Goal: Transaction & Acquisition: Purchase product/service

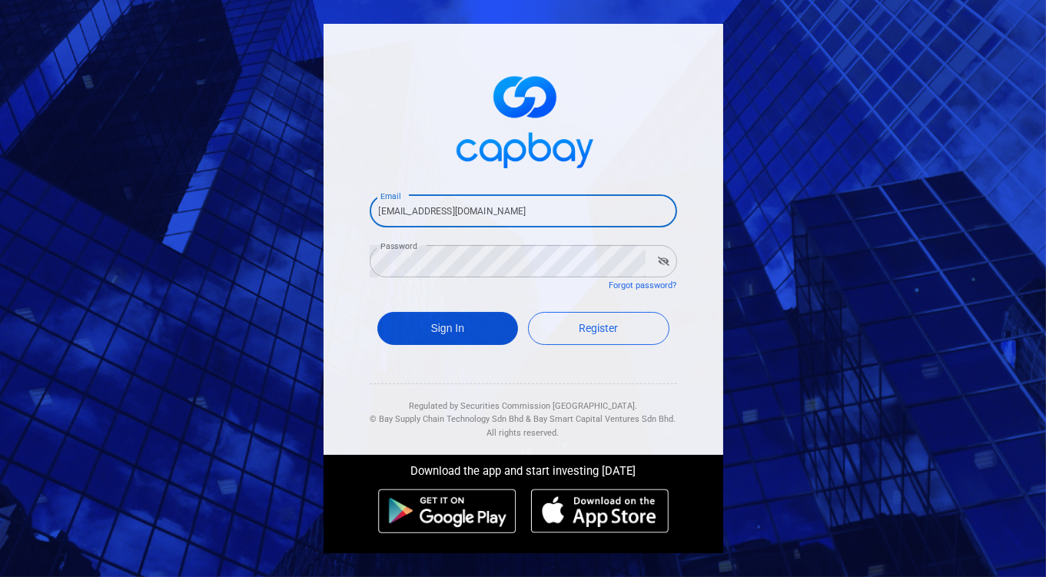
click at [457, 339] on button "Sign In" at bounding box center [447, 328] width 141 height 33
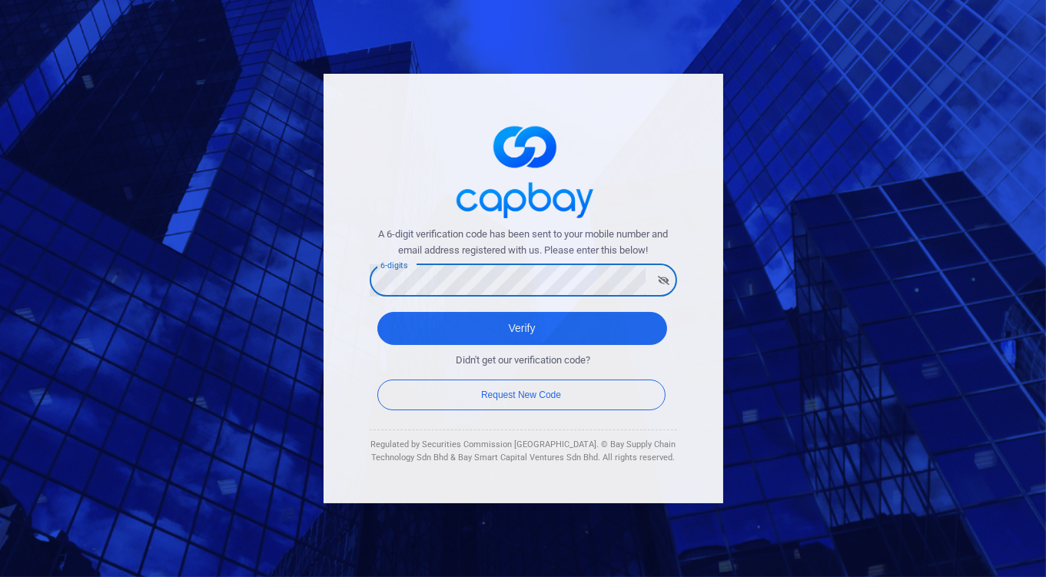
click at [377, 312] on button "Verify" at bounding box center [522, 328] width 290 height 33
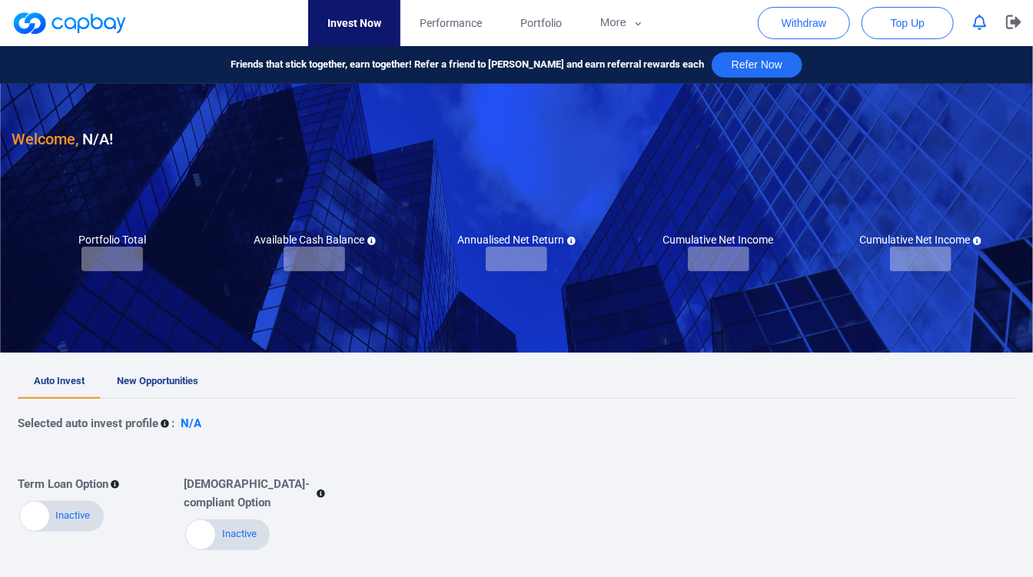
checkbox input "true"
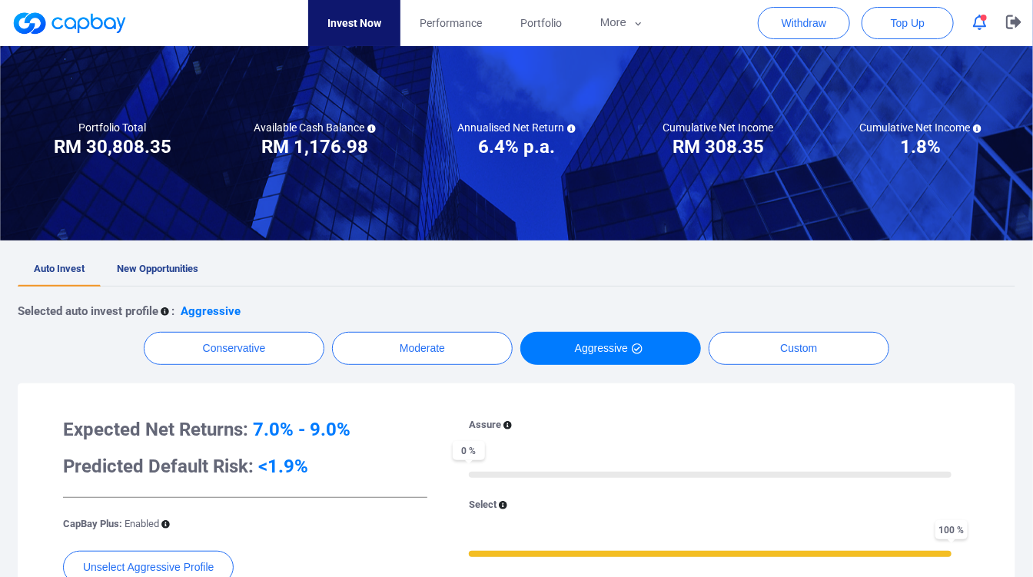
scroll to position [171, 0]
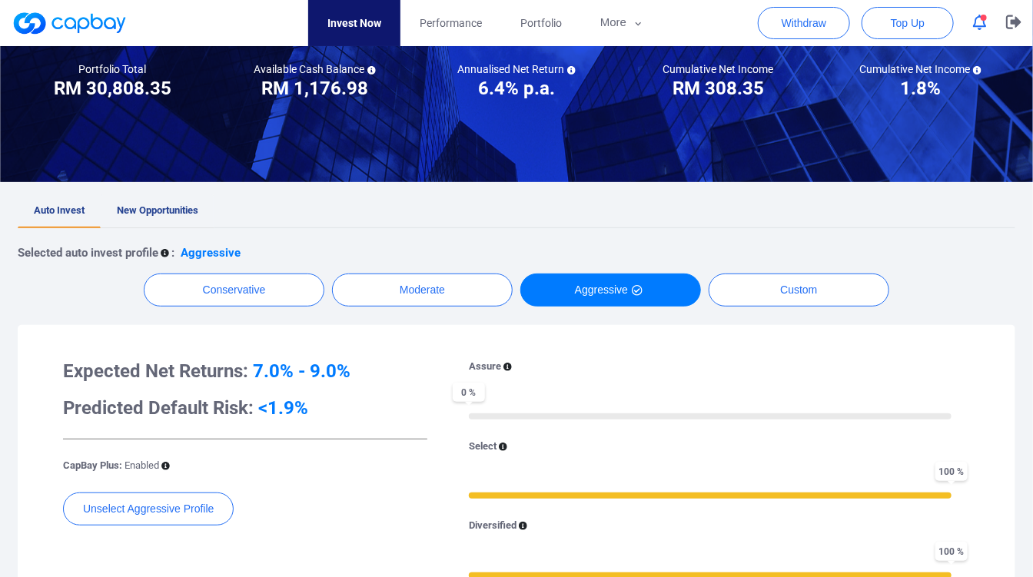
click at [176, 206] on span "New Opportunities" at bounding box center [157, 210] width 81 height 12
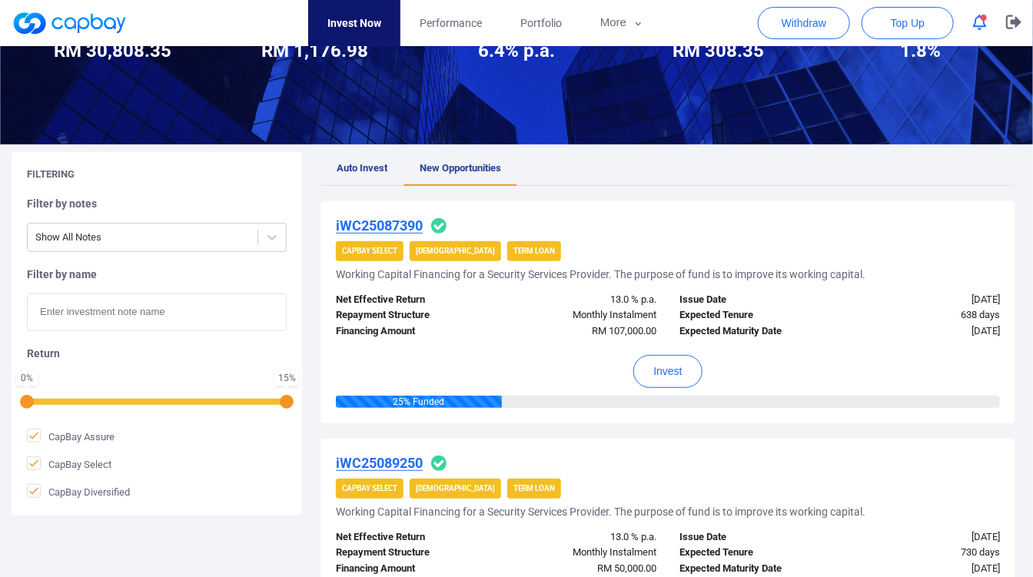
scroll to position [341, 0]
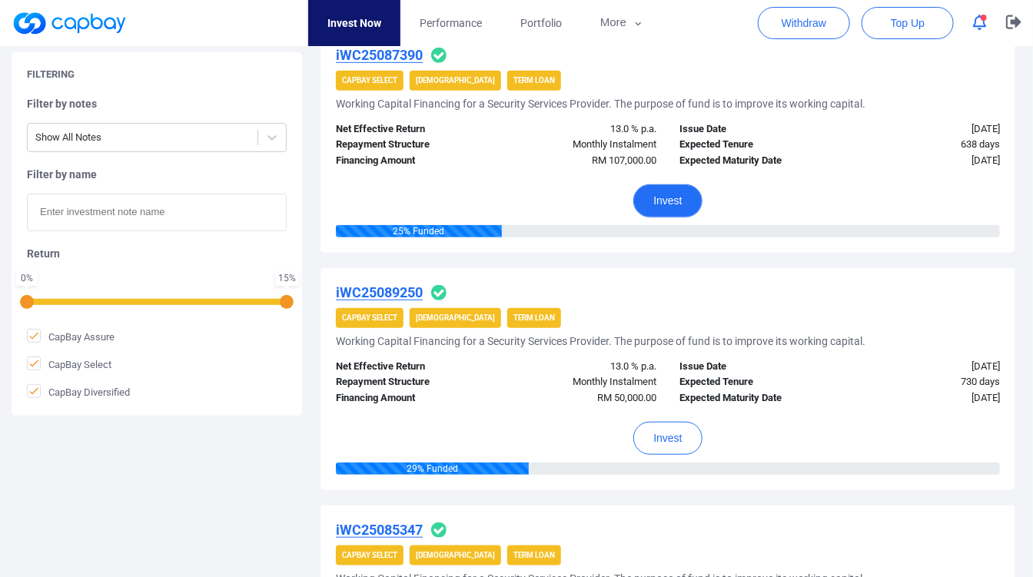
drag, startPoint x: 681, startPoint y: 196, endPoint x: 689, endPoint y: 408, distance: 212.3
click at [662, 447] on button "Invest" at bounding box center [667, 438] width 68 height 33
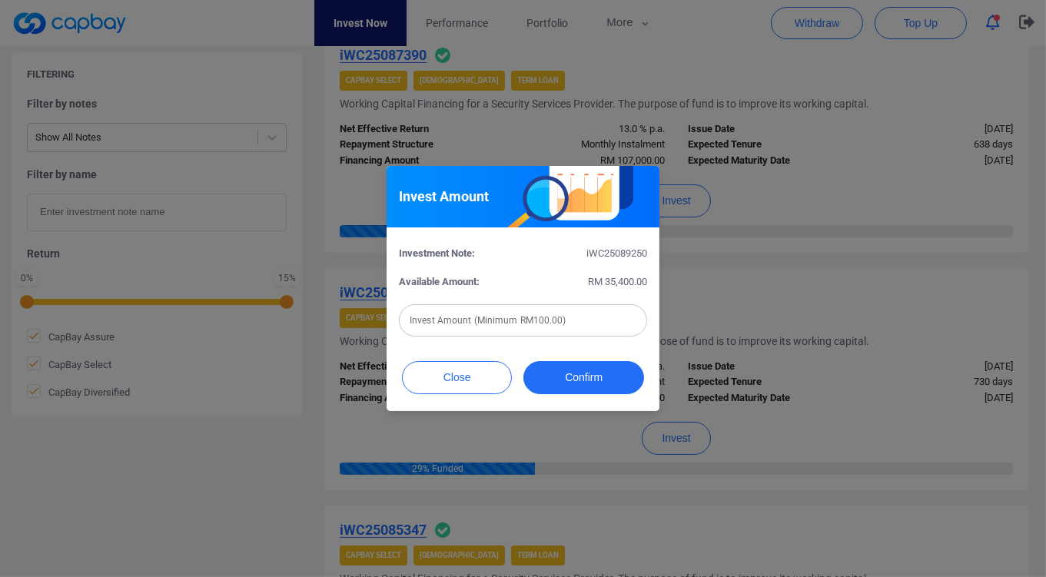
click at [493, 312] on div "Invest Amount (Minimum RM100.00) Invest Amount (Minimum RM100.00)" at bounding box center [523, 319] width 248 height 35
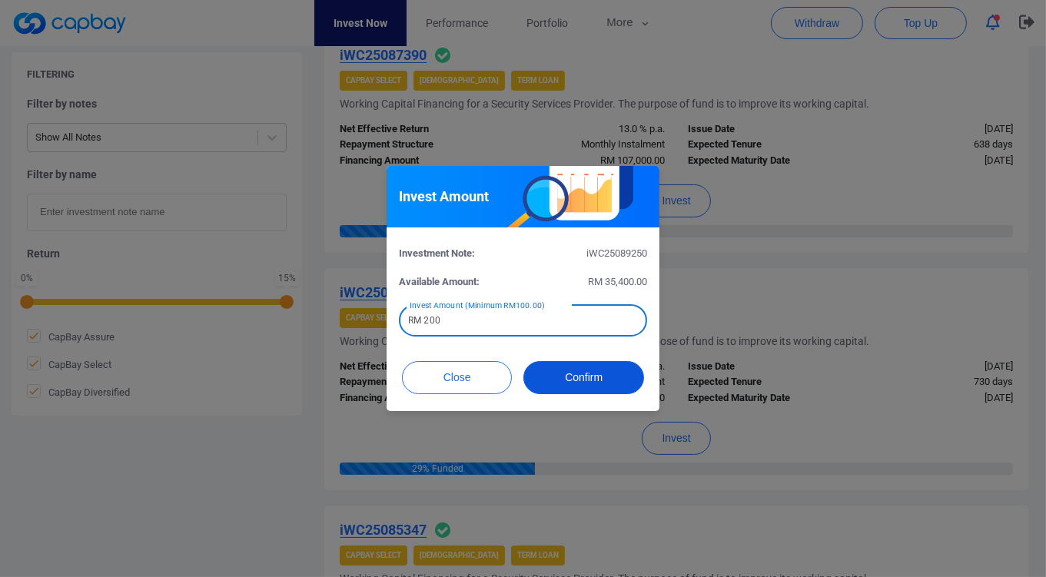
type input "RM 200"
click at [576, 383] on button "Confirm" at bounding box center [583, 377] width 121 height 33
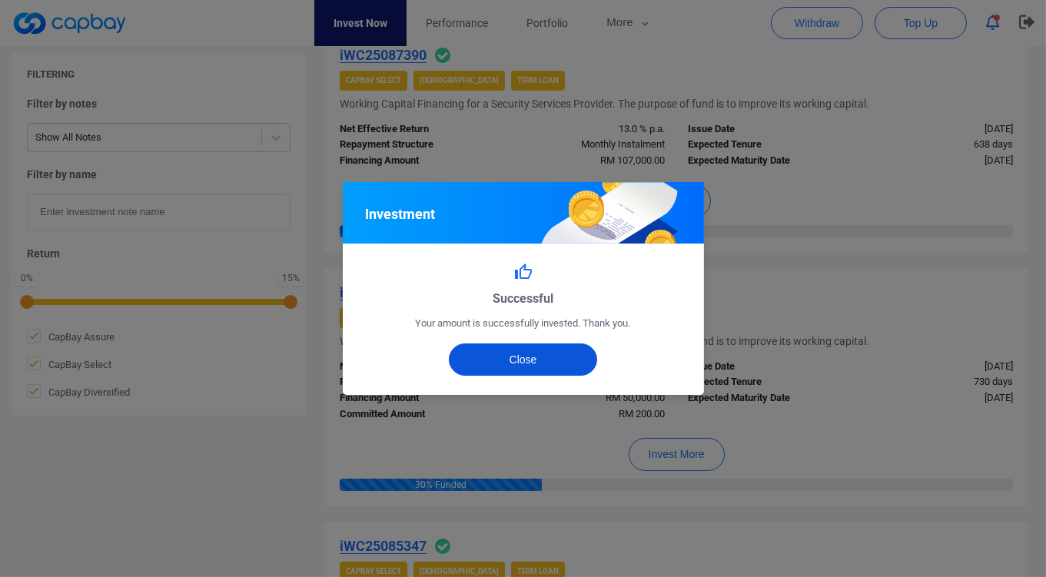
click at [530, 348] on button "Close" at bounding box center [523, 360] width 148 height 32
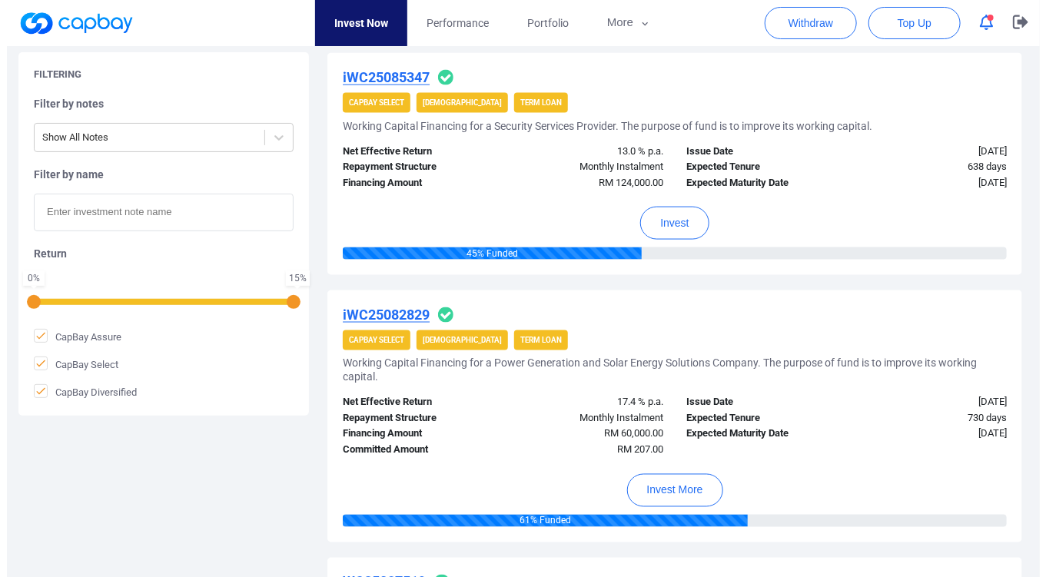
scroll to position [939, 0]
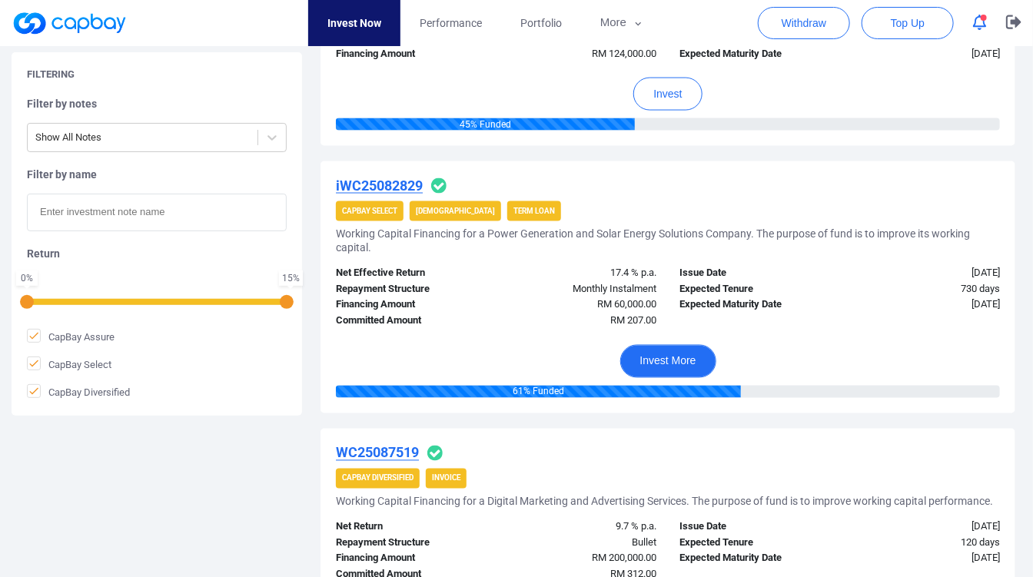
click at [662, 351] on button "Invest More" at bounding box center [668, 361] width 96 height 33
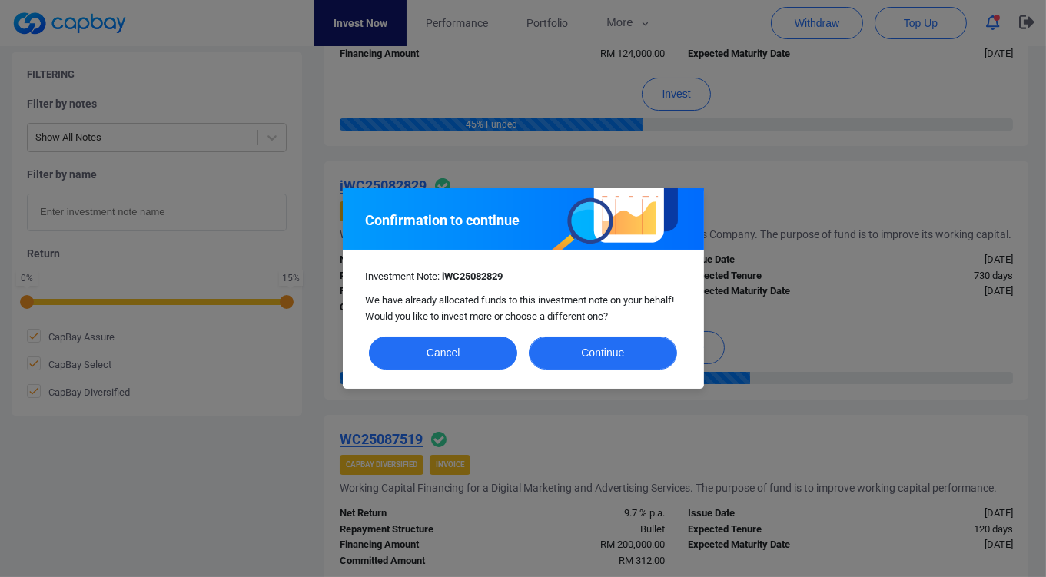
click at [574, 350] on button "Continue" at bounding box center [603, 353] width 148 height 33
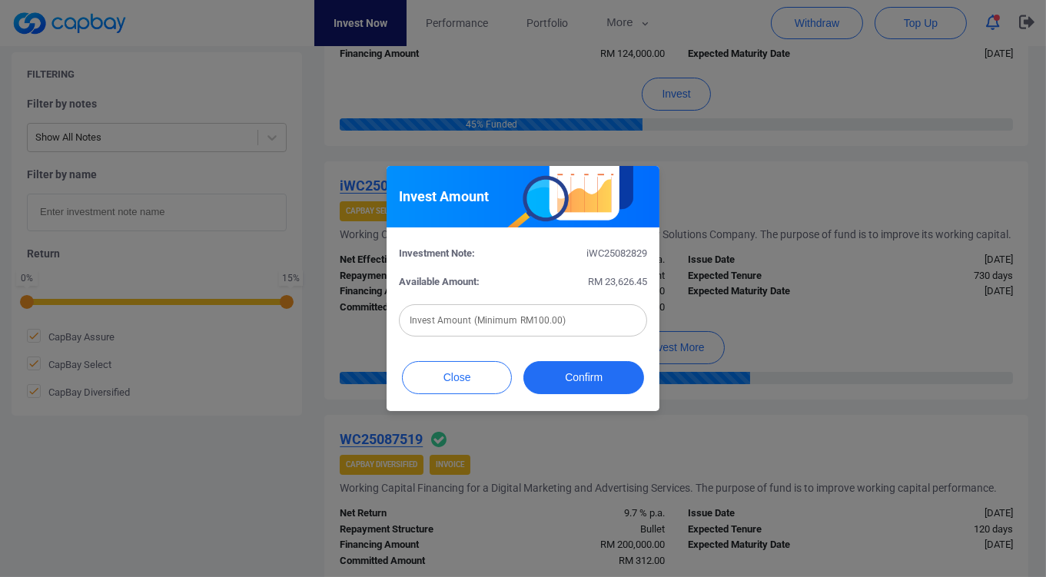
click at [562, 328] on input "text" at bounding box center [523, 320] width 248 height 32
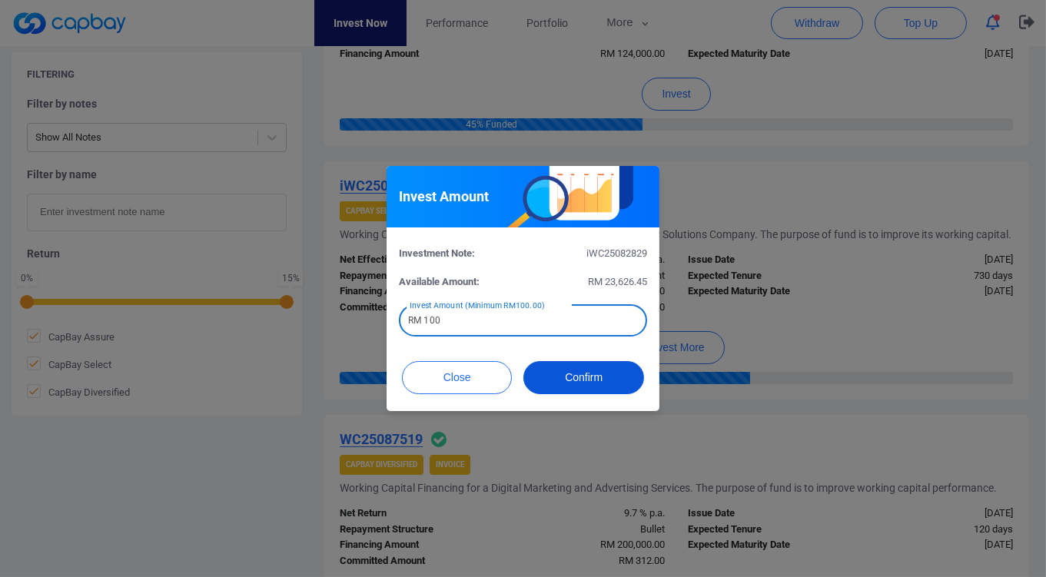
type input "RM 100"
click at [612, 384] on button "Confirm" at bounding box center [583, 377] width 121 height 33
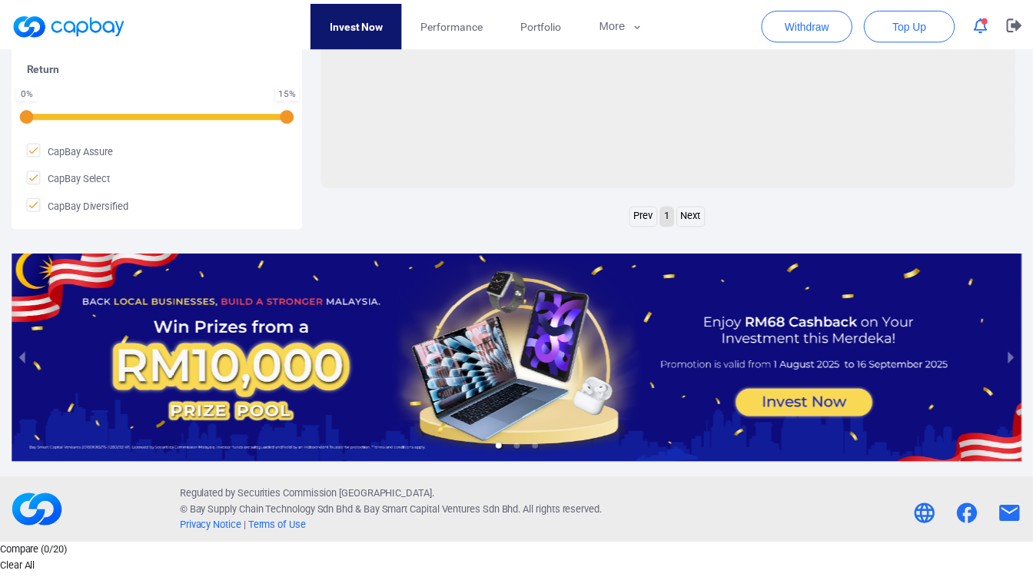
scroll to position [696, 0]
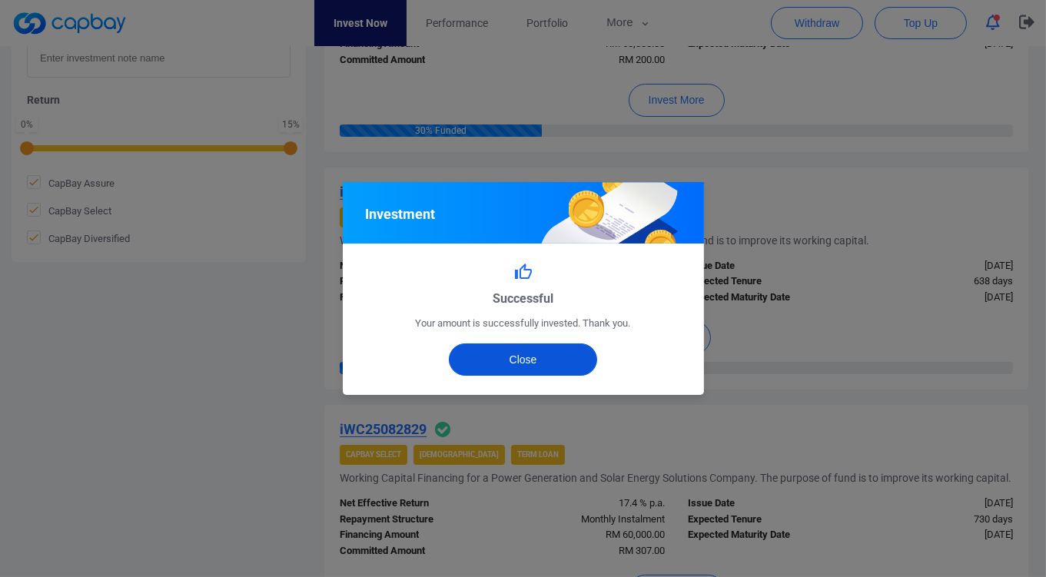
click at [563, 367] on button "Close" at bounding box center [523, 360] width 148 height 32
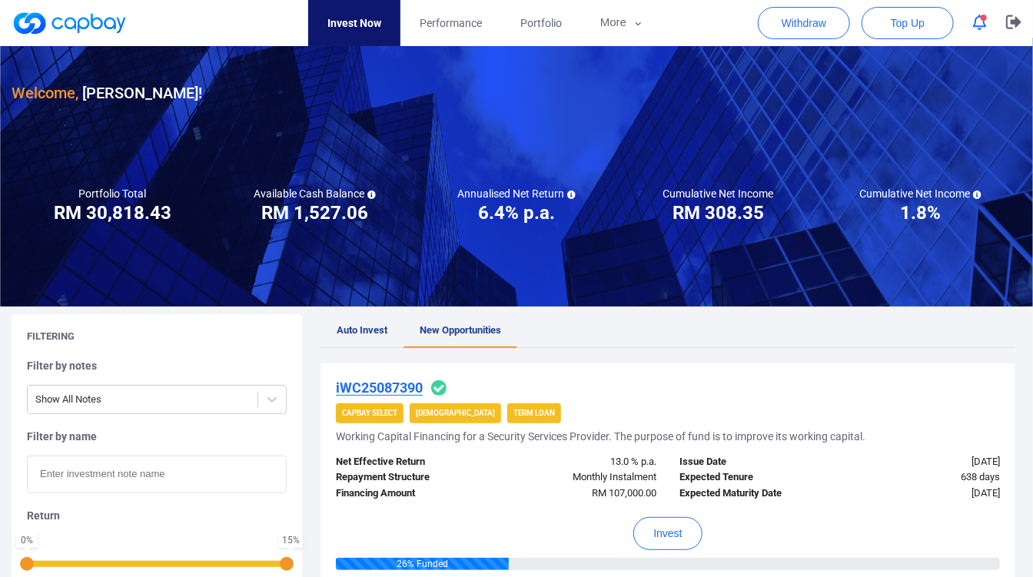
scroll to position [0, 0]
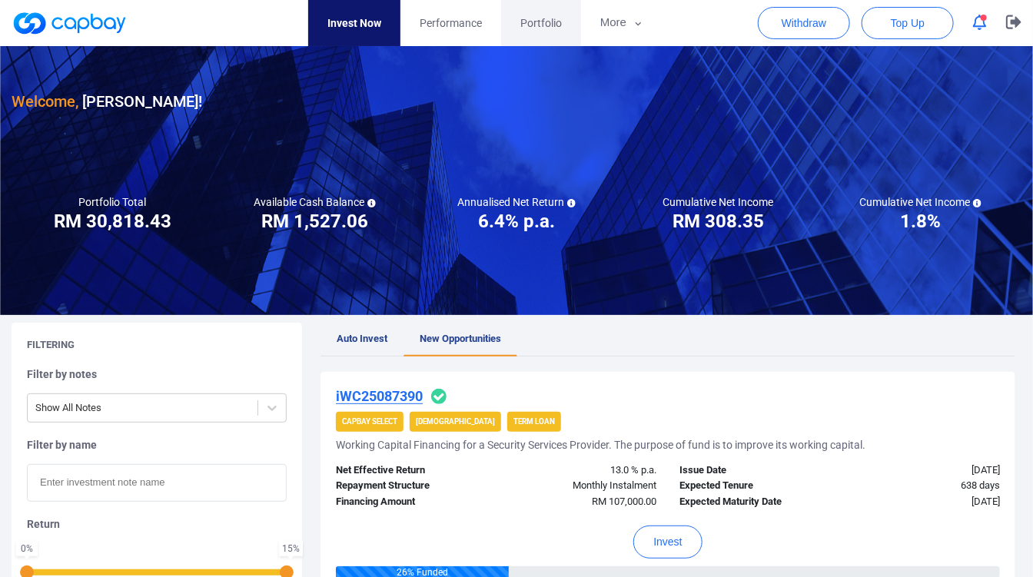
click at [544, 43] on link "Portfolio" at bounding box center [541, 23] width 80 height 46
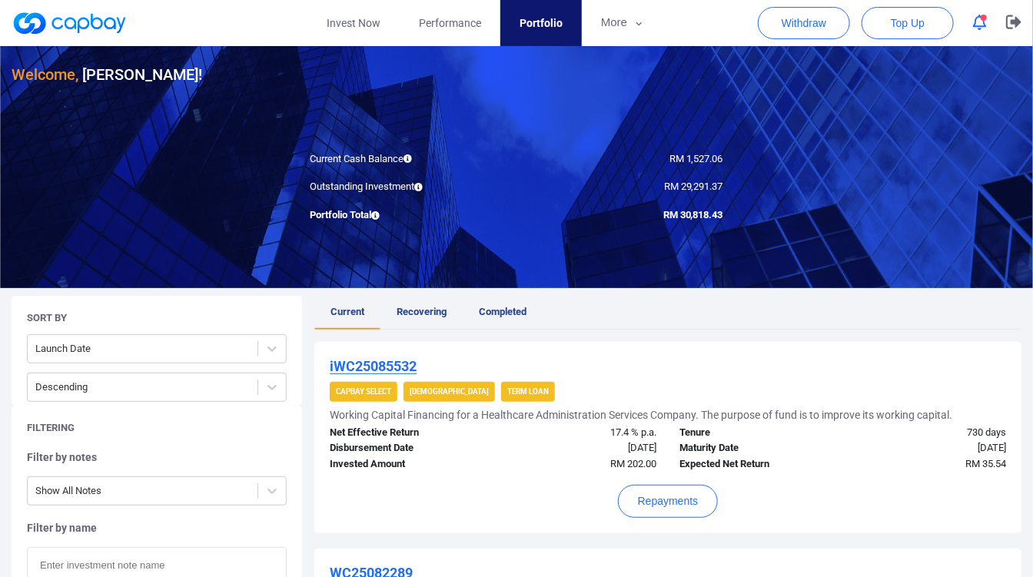
scroll to position [85, 0]
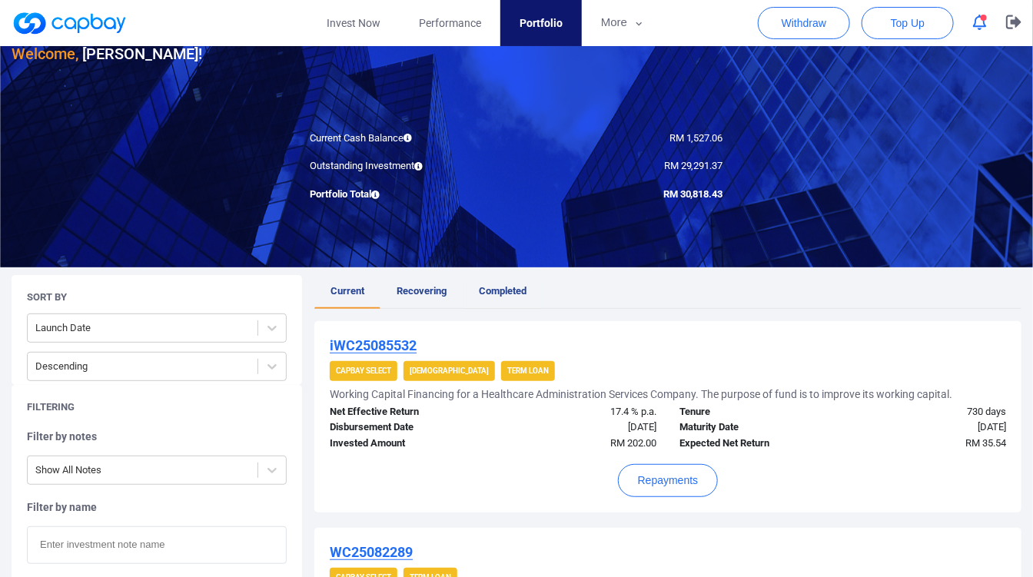
click at [480, 288] on span "Completed" at bounding box center [503, 291] width 48 height 12
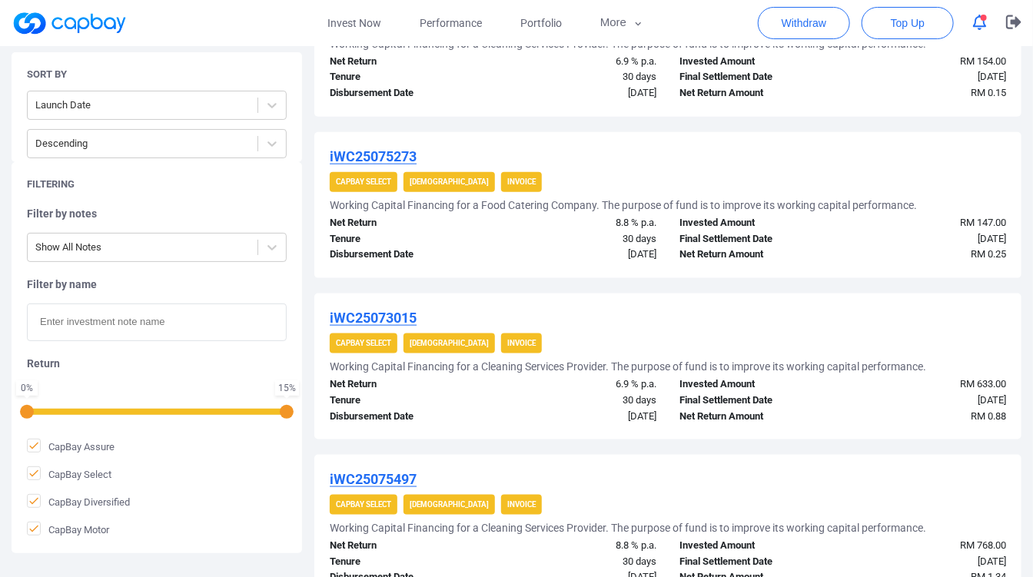
scroll to position [171, 0]
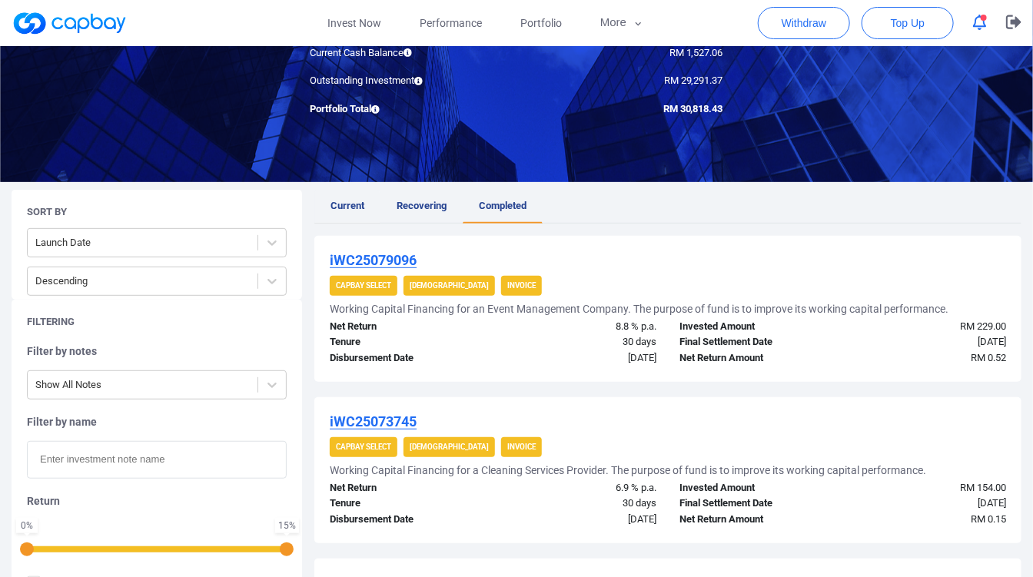
click at [375, 208] on link "Current" at bounding box center [347, 207] width 66 height 34
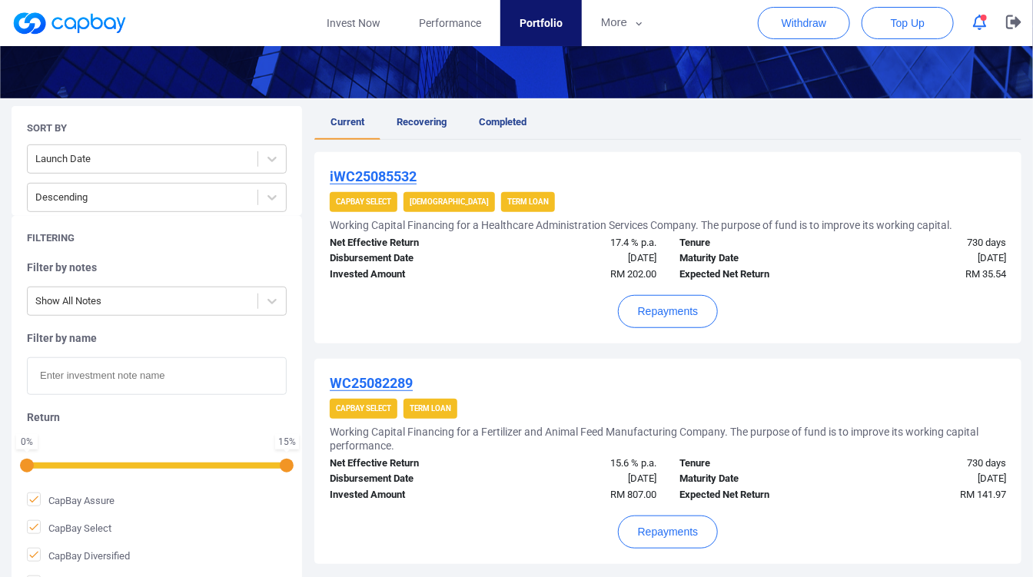
scroll to position [256, 0]
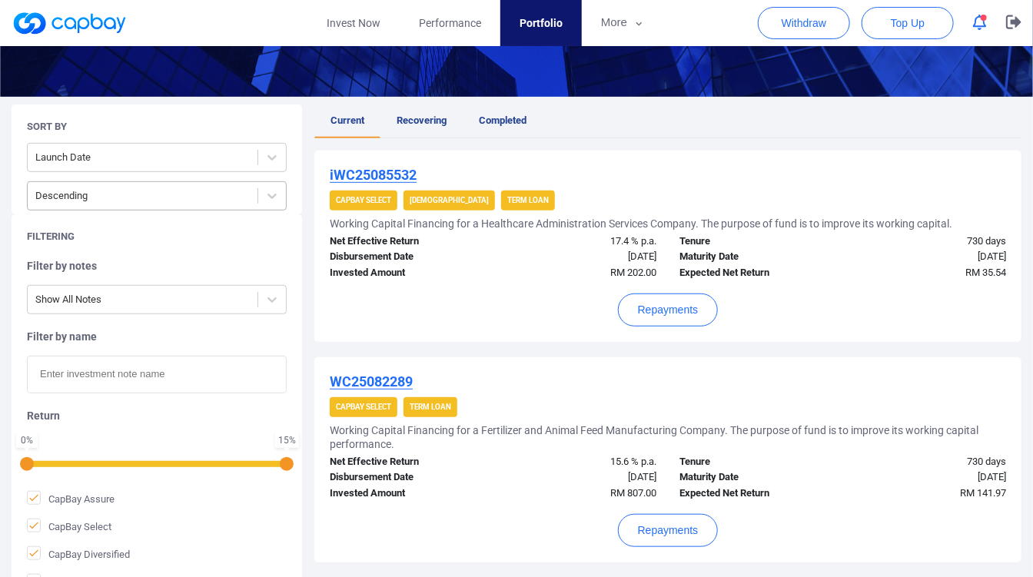
click at [235, 198] on div at bounding box center [142, 196] width 214 height 19
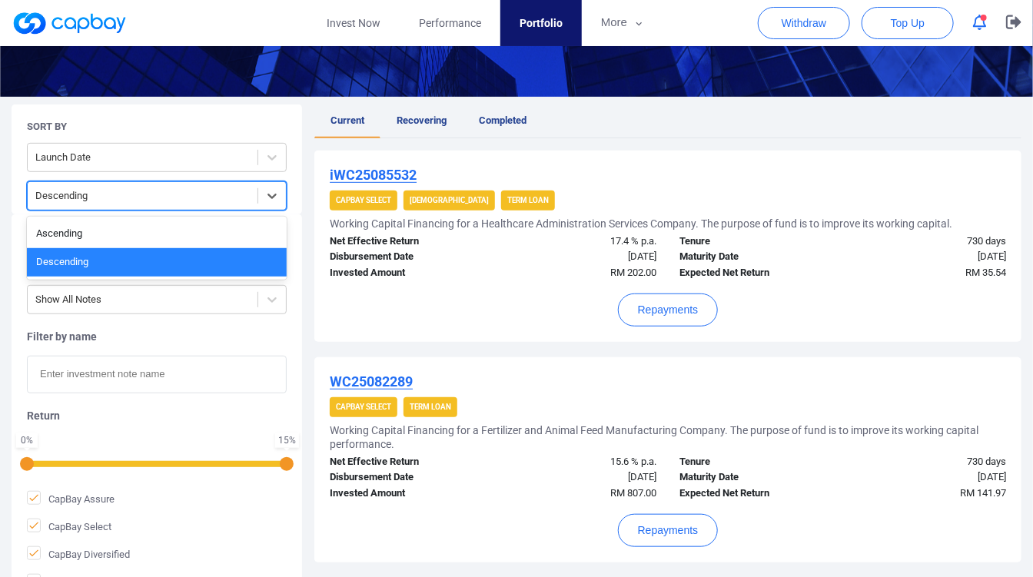
click at [215, 217] on div "Ascending Descending" at bounding box center [157, 248] width 260 height 63
click at [194, 227] on div "Ascending" at bounding box center [157, 234] width 260 height 28
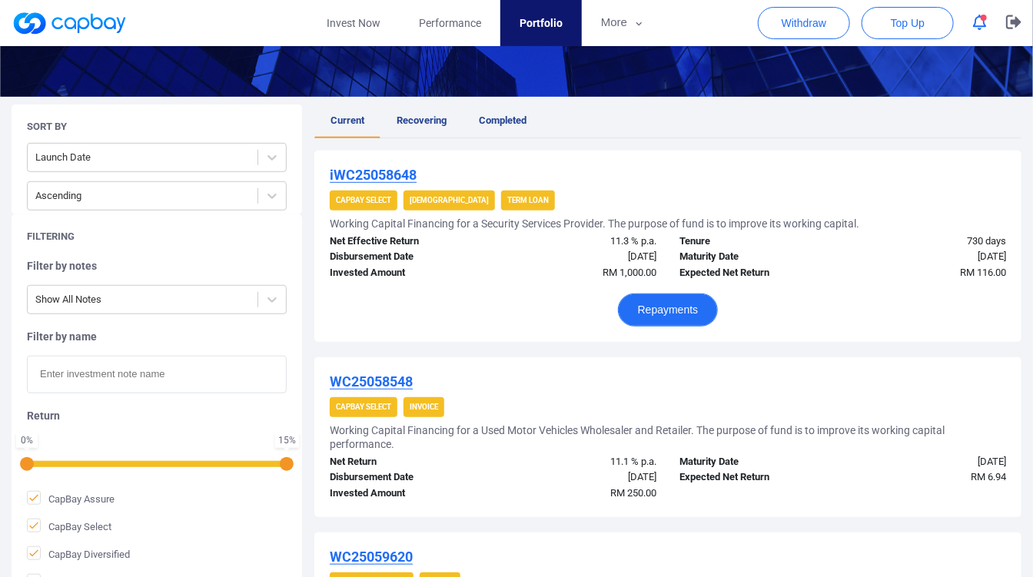
click at [661, 307] on button "Repayments" at bounding box center [668, 310] width 101 height 33
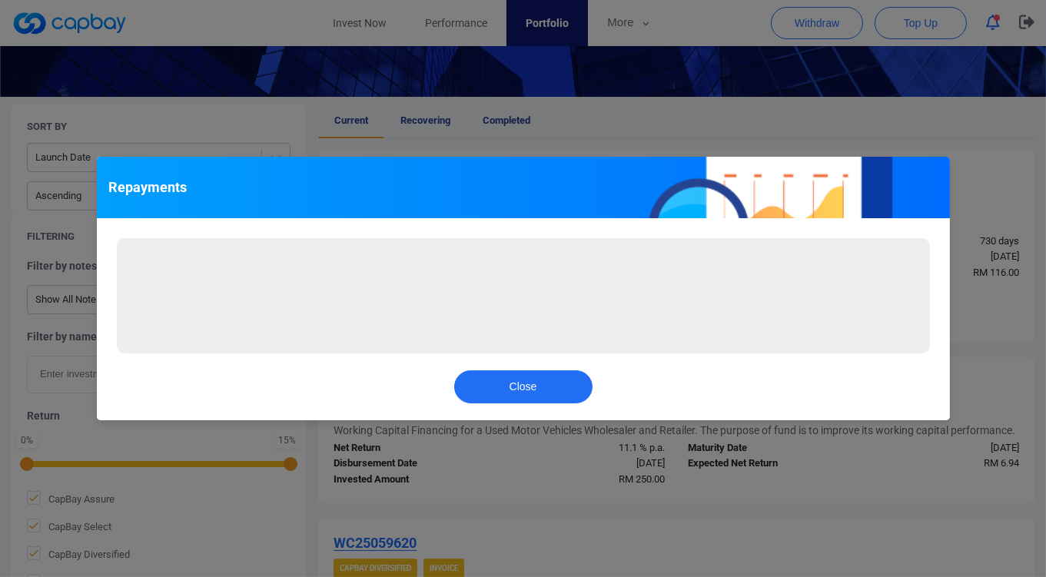
click at [957, 277] on div "Repayments Loading... Close" at bounding box center [523, 288] width 1046 height 577
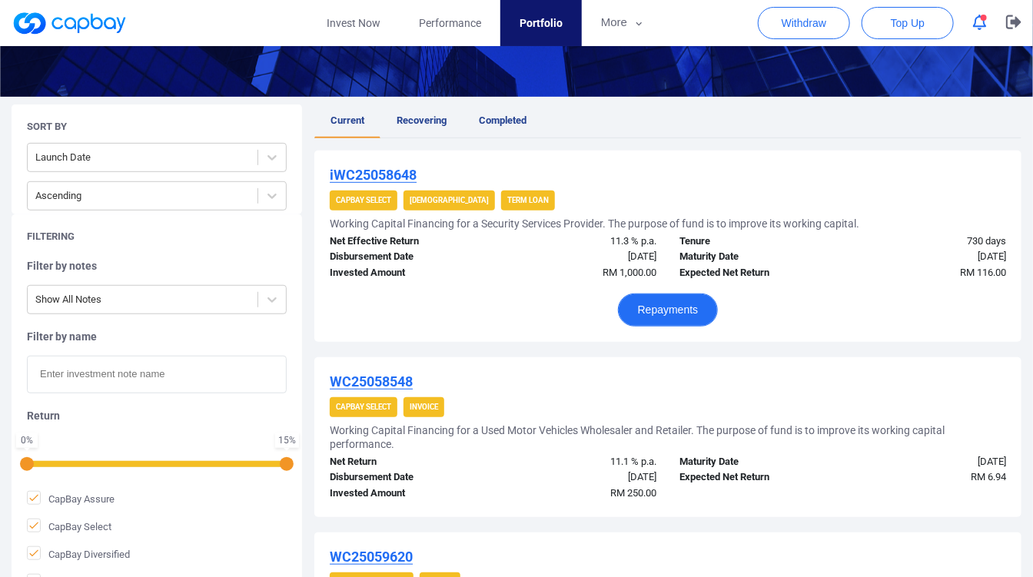
click at [686, 299] on button "Repayments" at bounding box center [668, 310] width 101 height 33
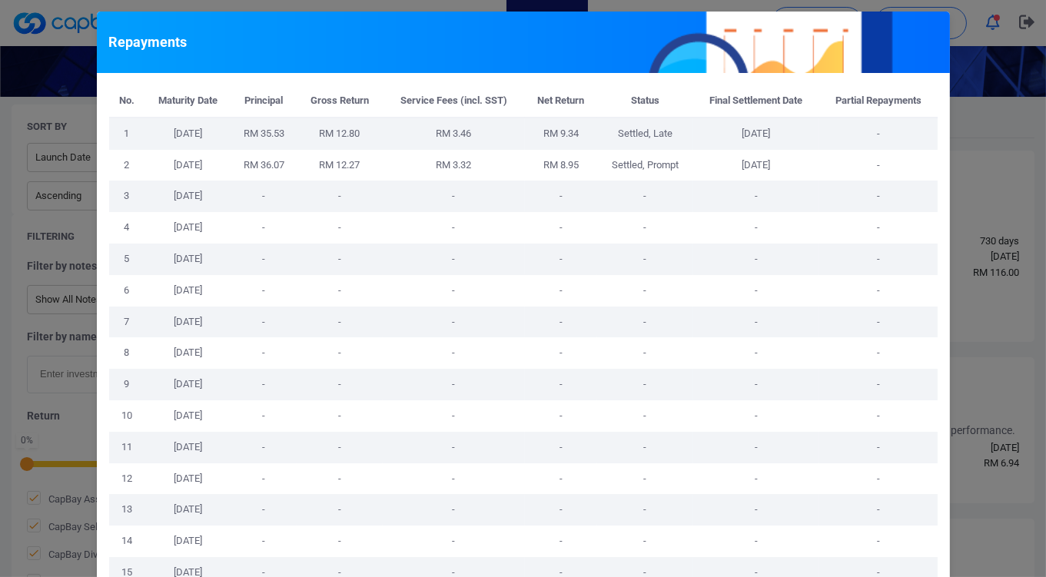
click at [948, 260] on div "Repayments No. Maturity Date Principal Gross Return Service Fees (incl. SST) Ne…" at bounding box center [523, 288] width 1046 height 577
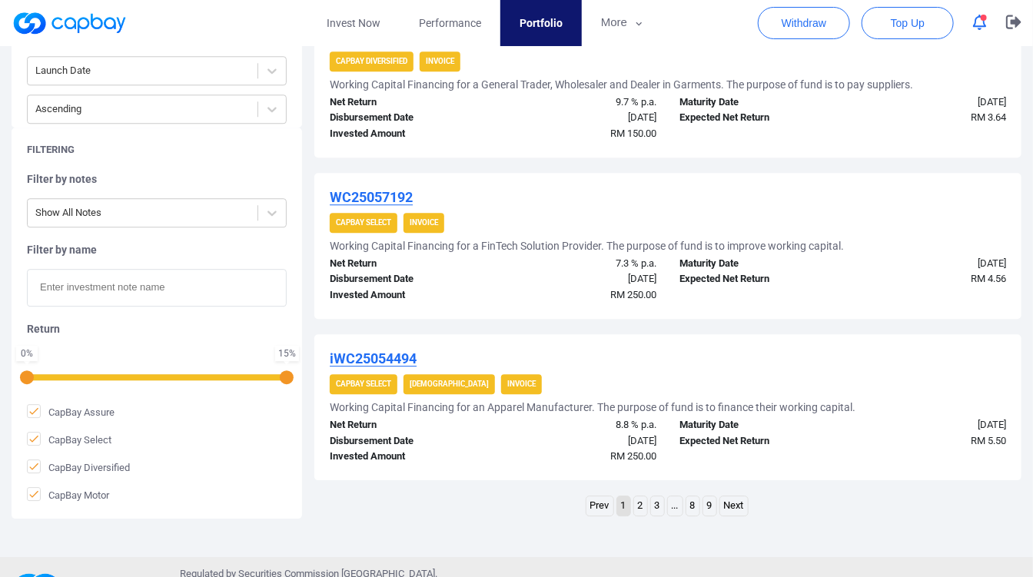
scroll to position [1627, 0]
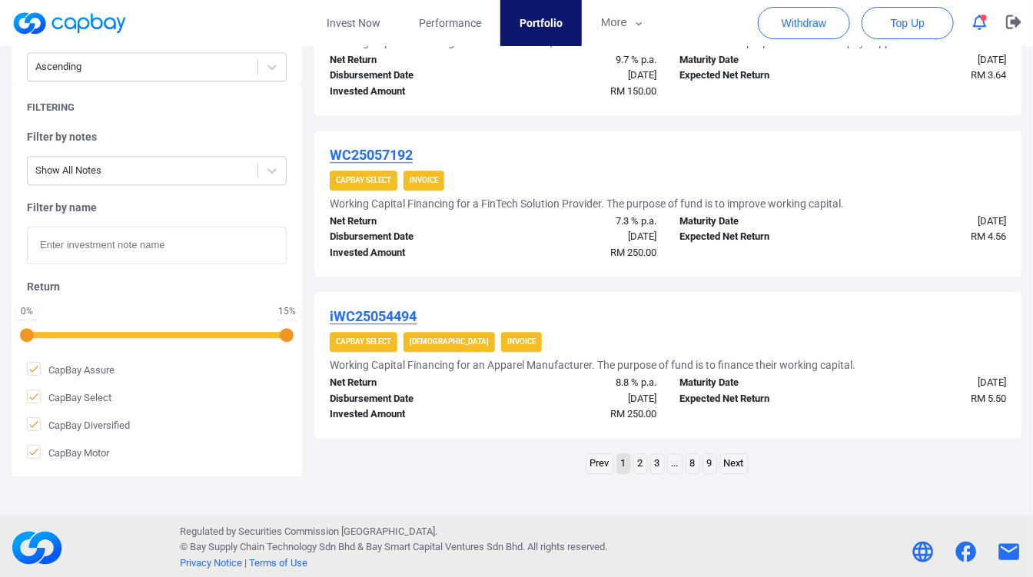
click at [635, 456] on link "2" at bounding box center [640, 463] width 13 height 19
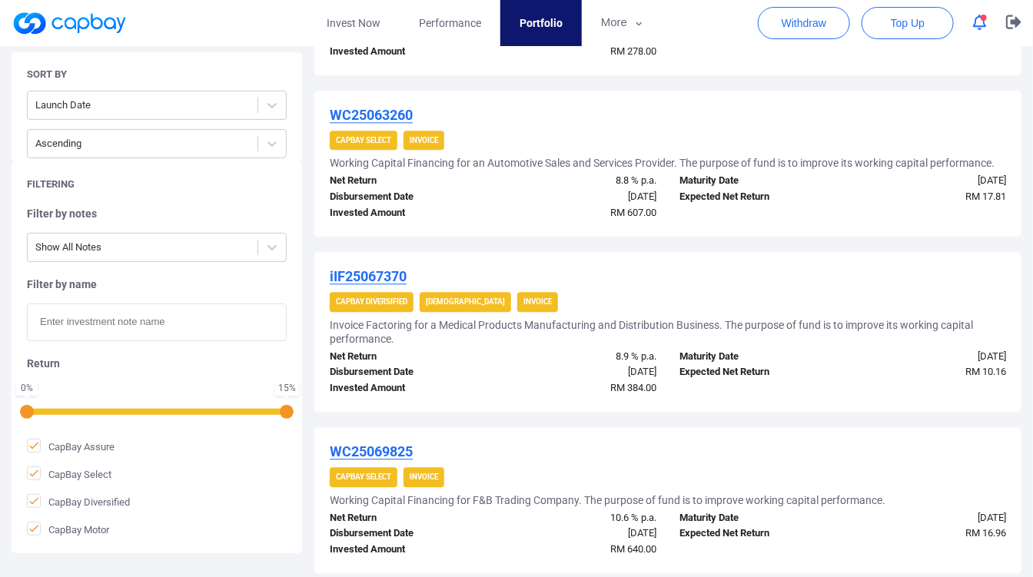
scroll to position [1451, 0]
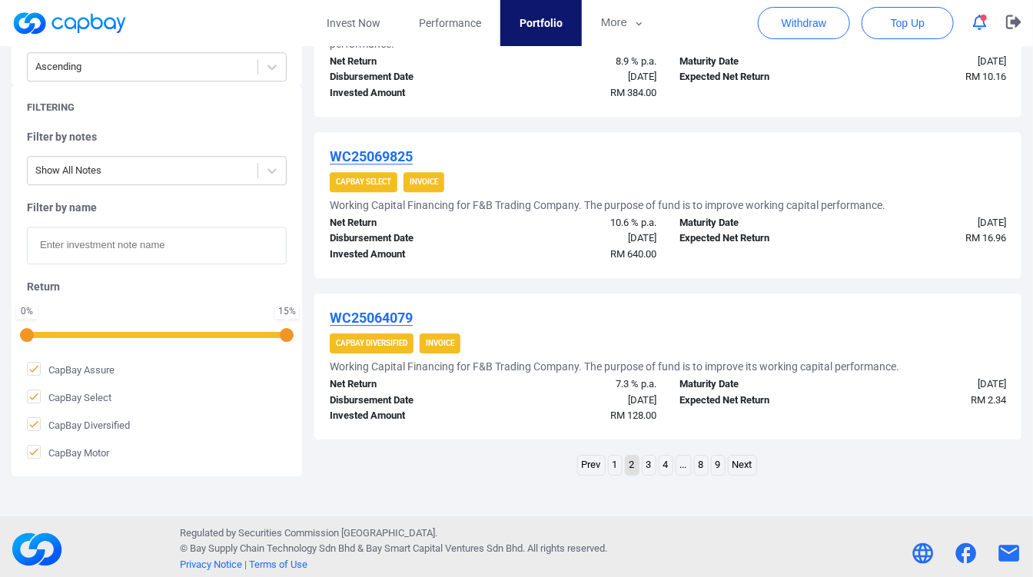
click at [653, 461] on link "3" at bounding box center [649, 465] width 13 height 19
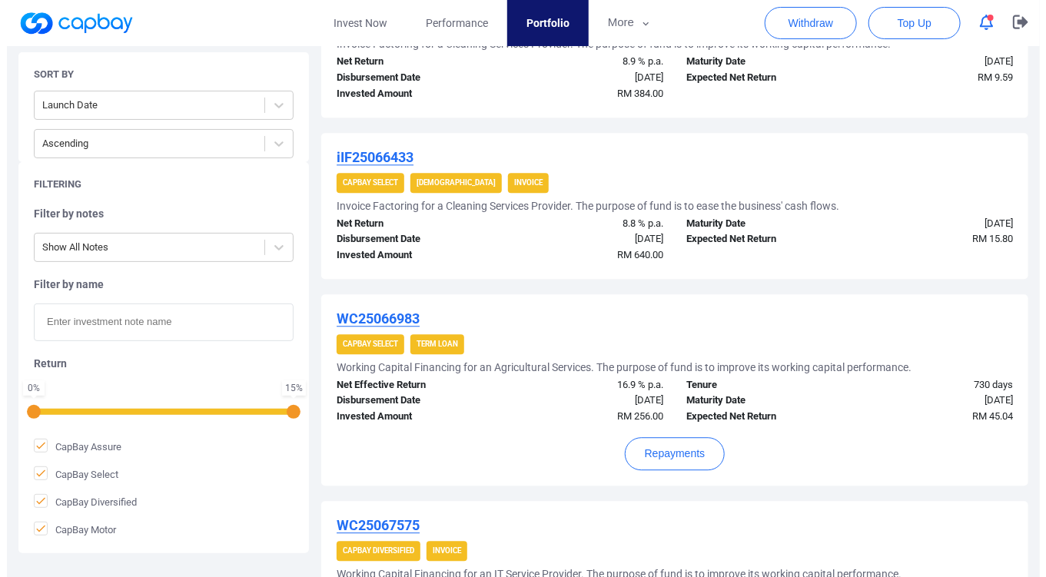
scroll to position [1410, 0]
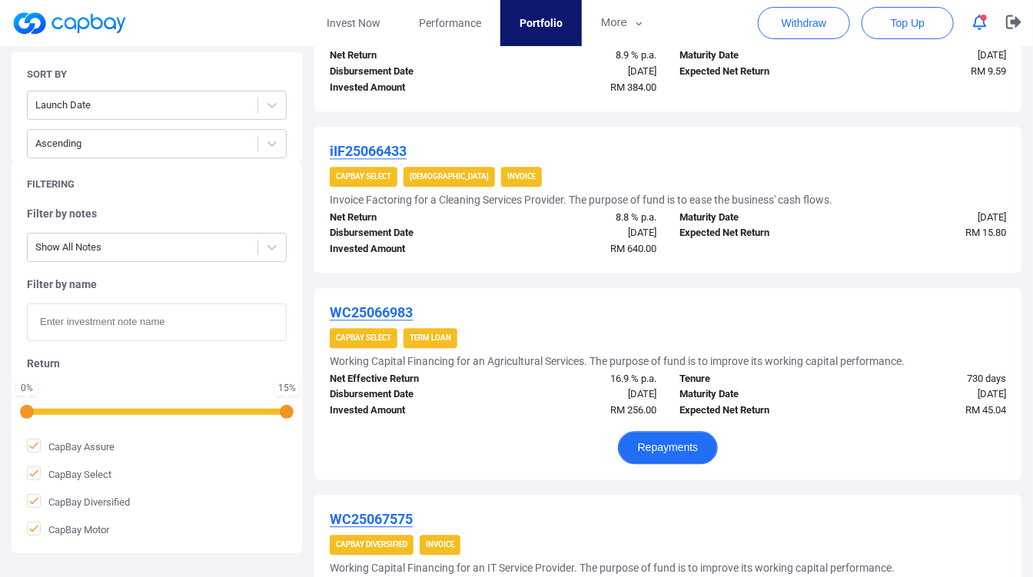
click at [665, 443] on button "Repayments" at bounding box center [668, 447] width 101 height 33
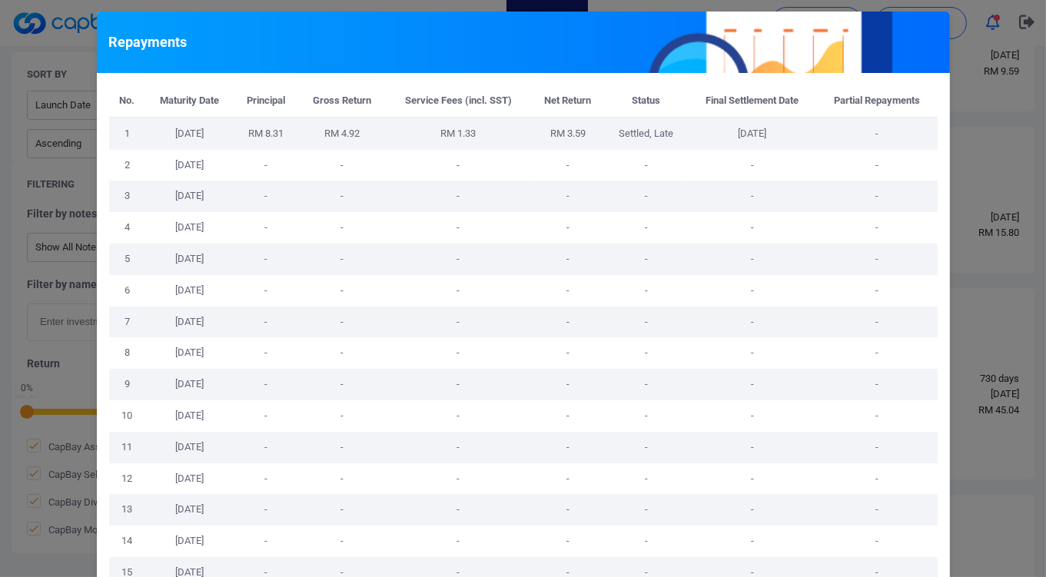
click at [966, 382] on div "Repayments No. Maturity Date Principal Gross Return Service Fees (incl. SST) Ne…" at bounding box center [523, 288] width 1046 height 577
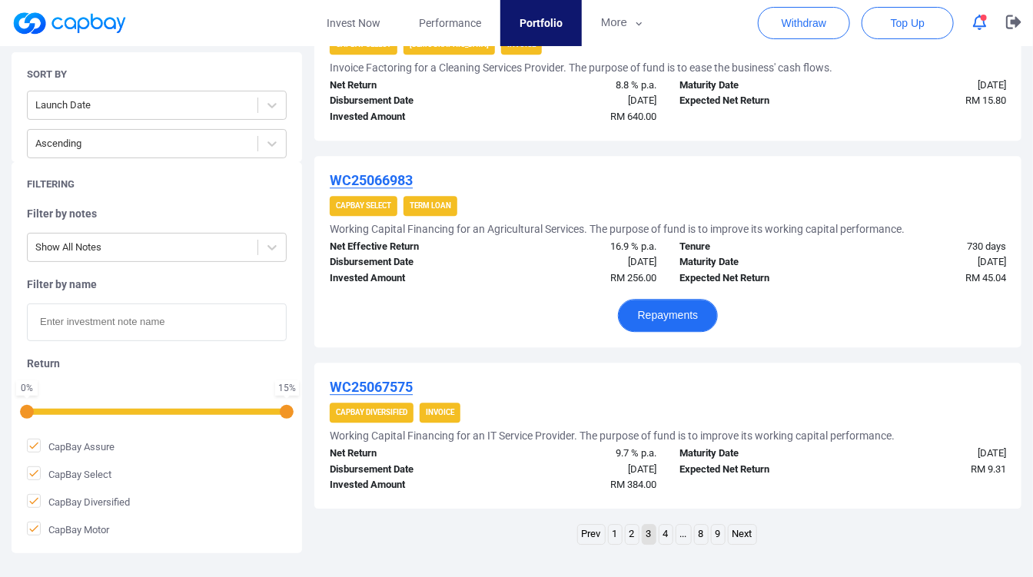
scroll to position [1613, 0]
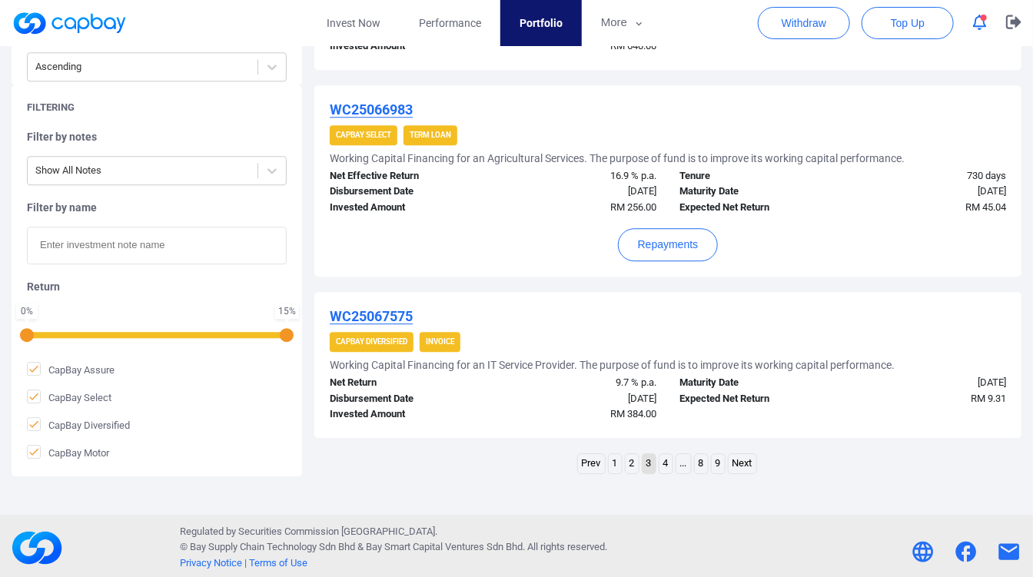
click at [662, 454] on link "4" at bounding box center [665, 463] width 13 height 19
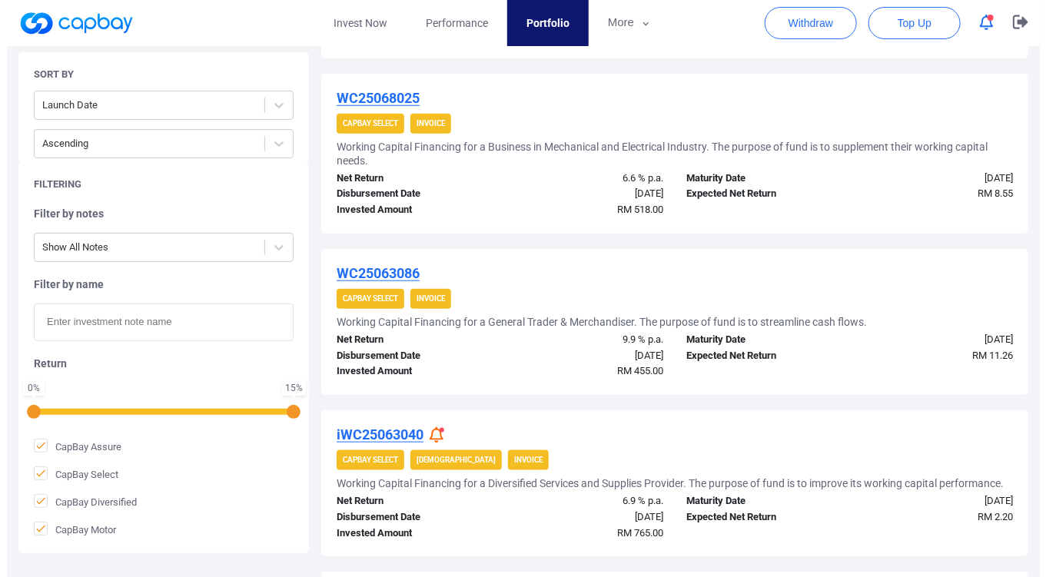
scroll to position [556, 0]
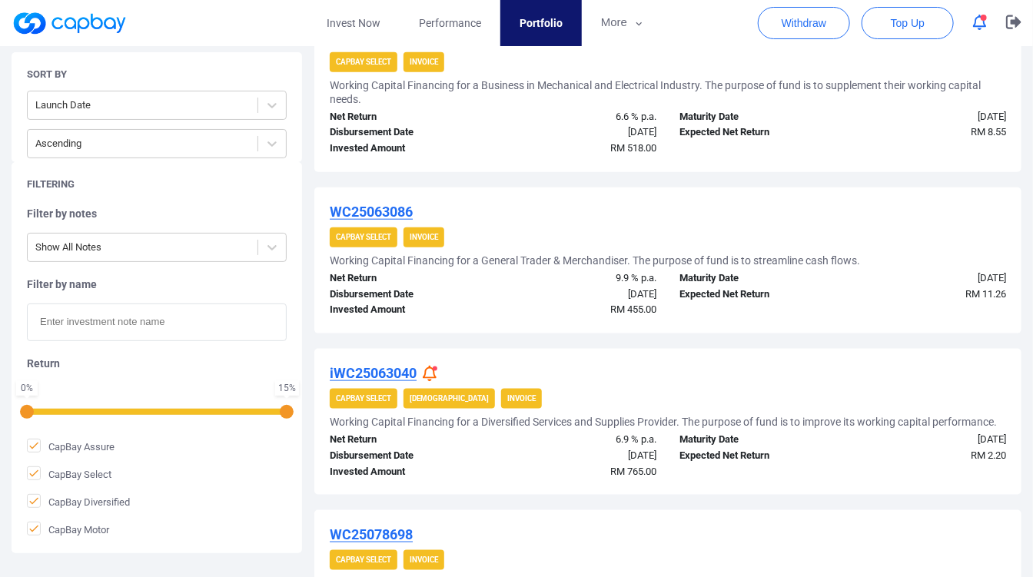
click at [426, 371] on icon at bounding box center [430, 374] width 14 height 16
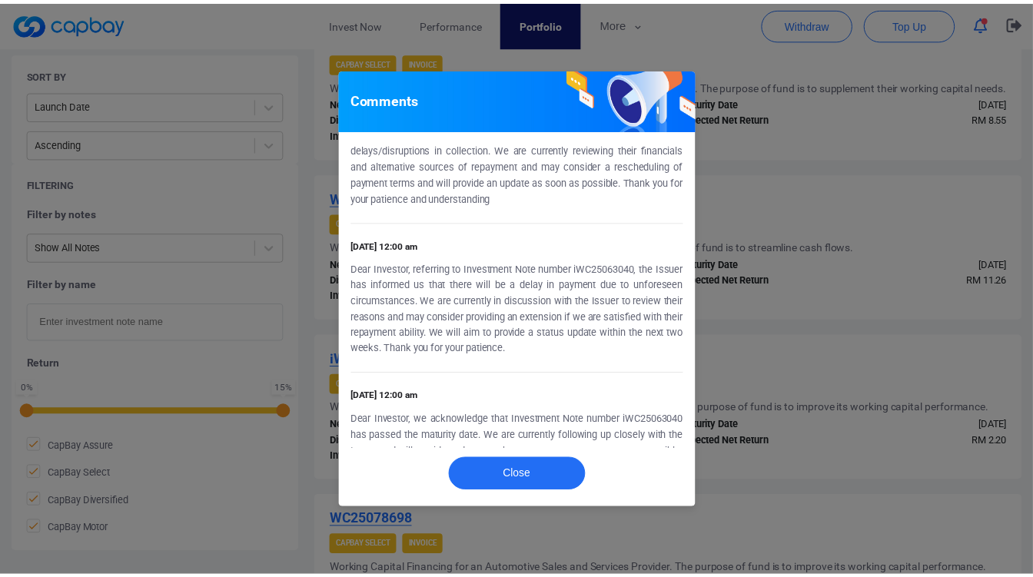
scroll to position [81, 0]
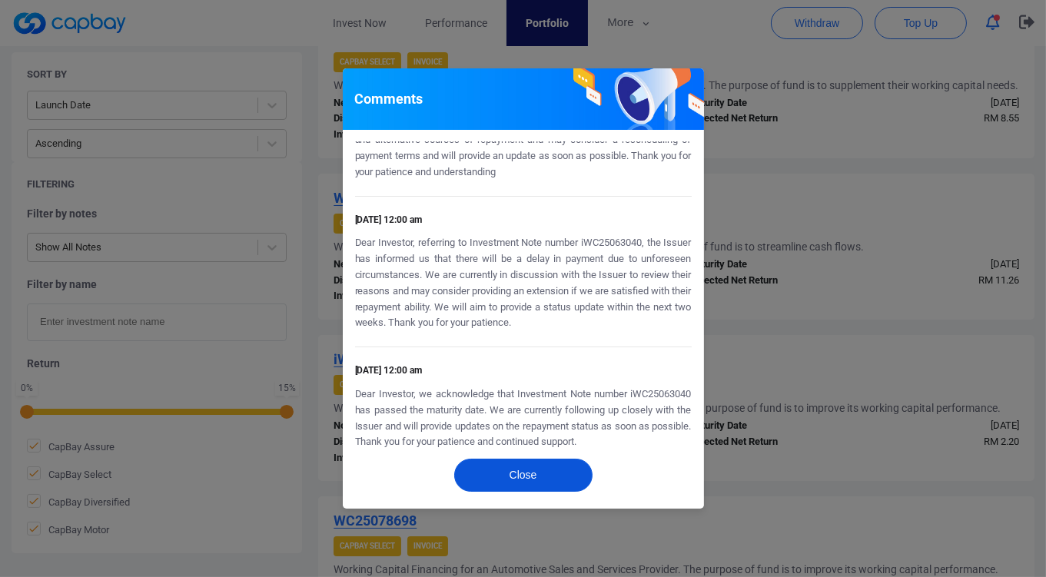
click at [536, 475] on button "Close" at bounding box center [523, 475] width 138 height 33
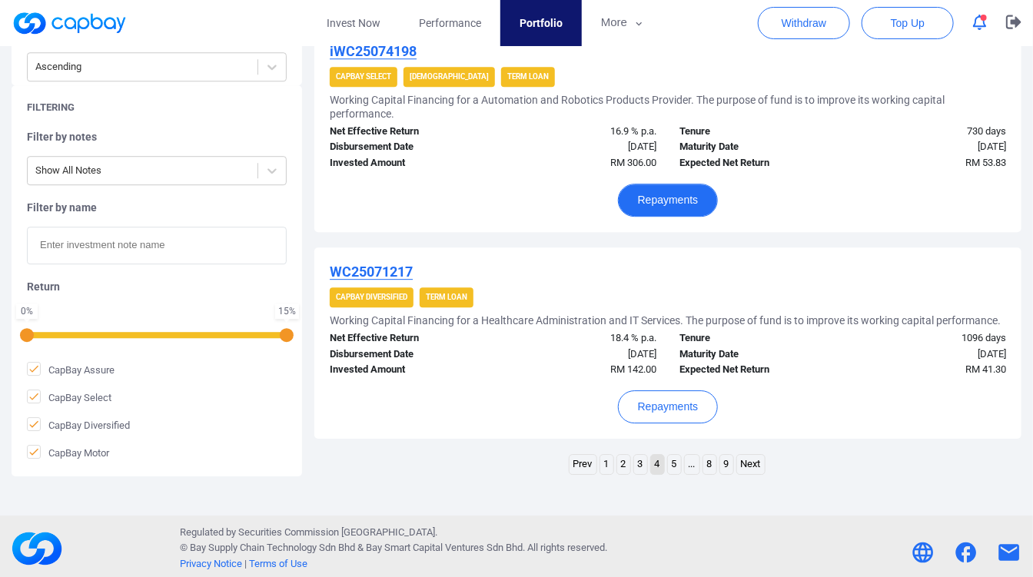
scroll to position [1685, 0]
click at [675, 455] on link "5" at bounding box center [674, 464] width 13 height 19
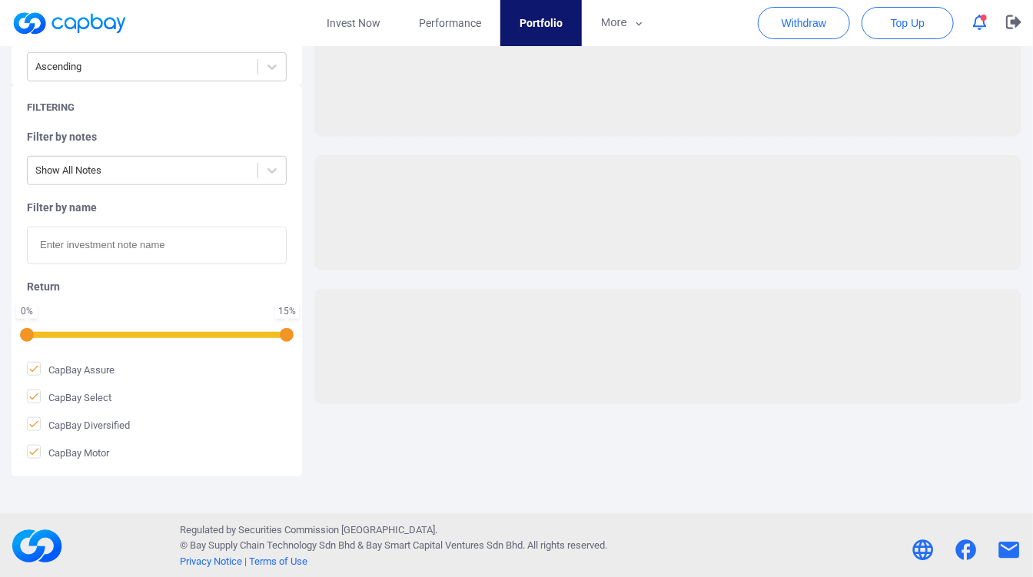
scroll to position [0, 0]
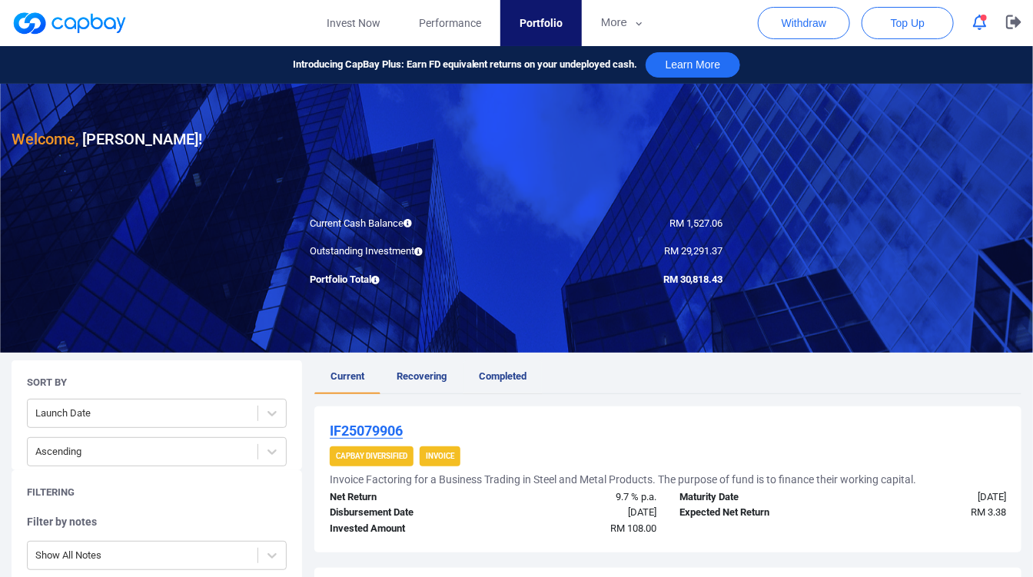
click at [503, 377] on link "Completed" at bounding box center [503, 377] width 80 height 34
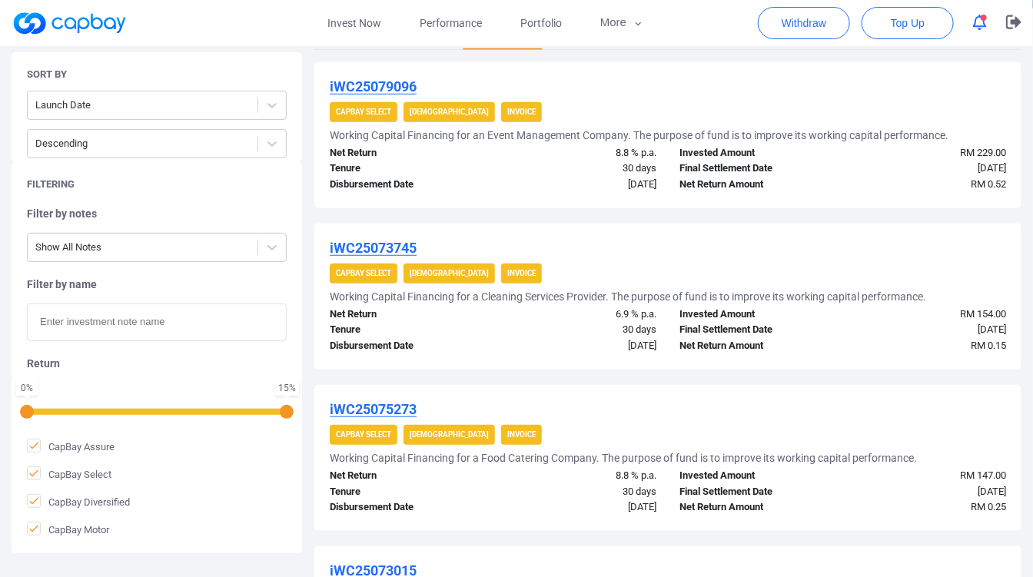
scroll to position [427, 0]
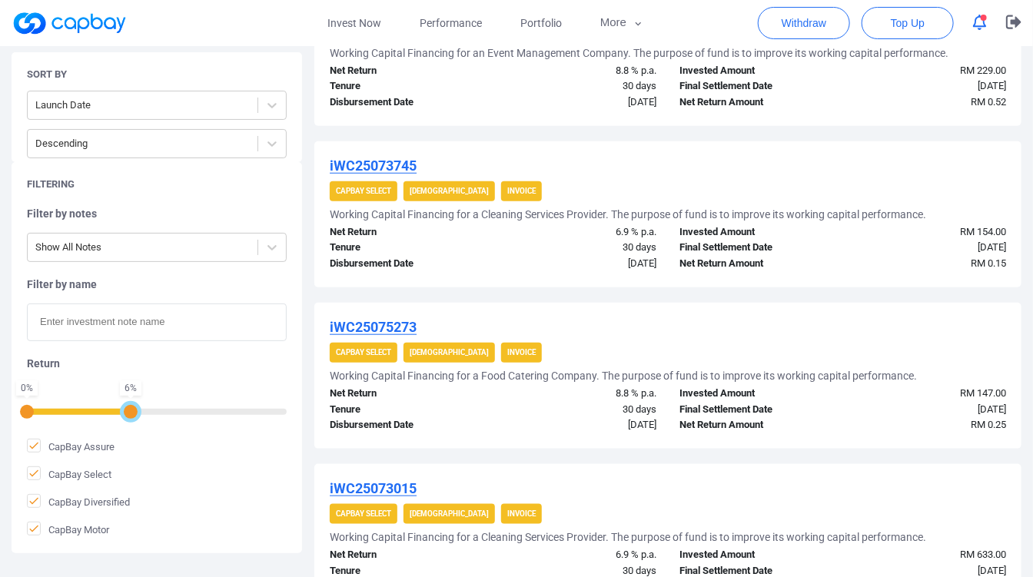
drag, startPoint x: 286, startPoint y: 412, endPoint x: 128, endPoint y: 417, distance: 158.4
click at [128, 417] on div at bounding box center [131, 412] width 14 height 14
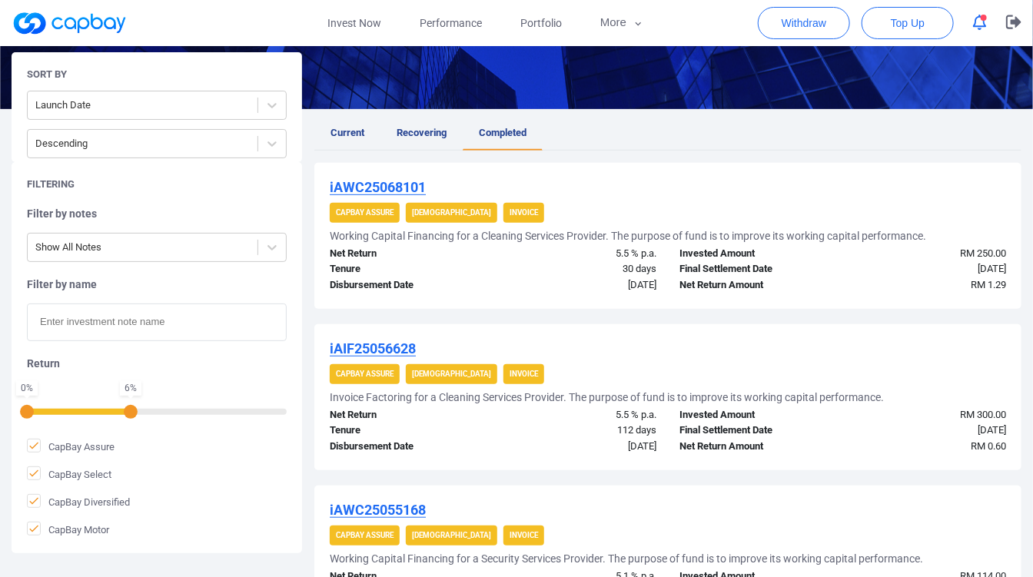
scroll to position [85, 0]
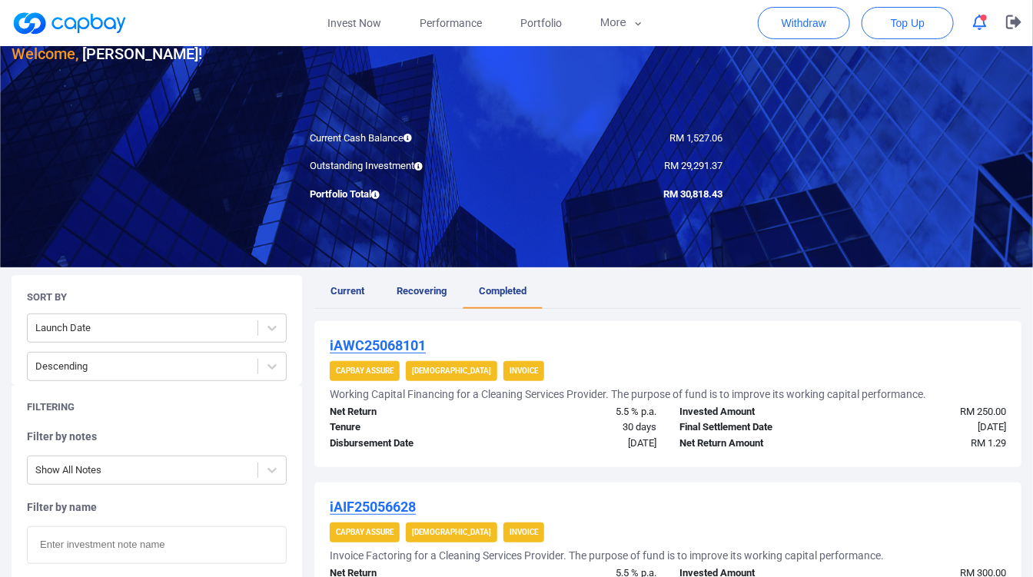
click at [486, 295] on span "Completed" at bounding box center [503, 291] width 48 height 12
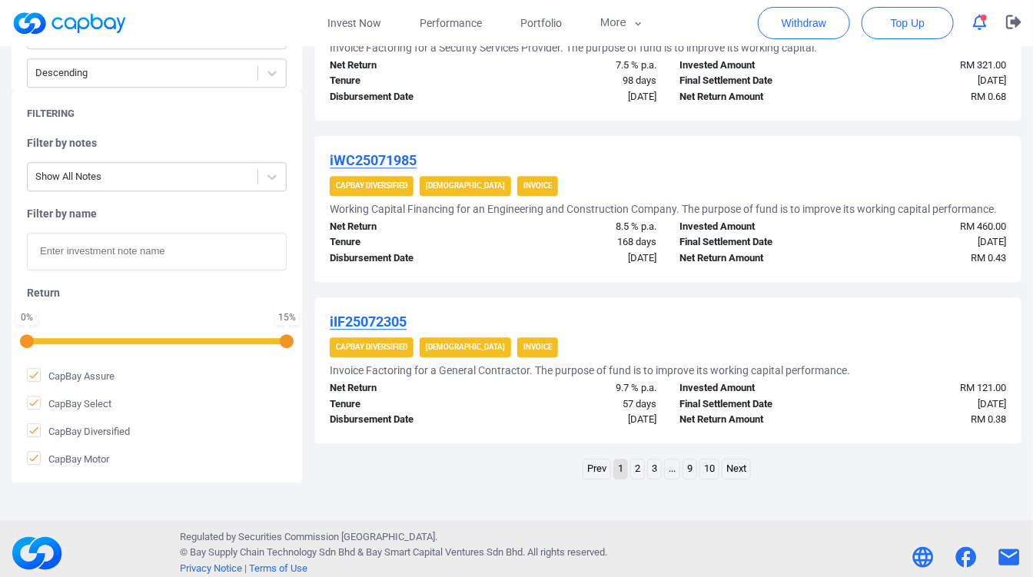
scroll to position [1569, 0]
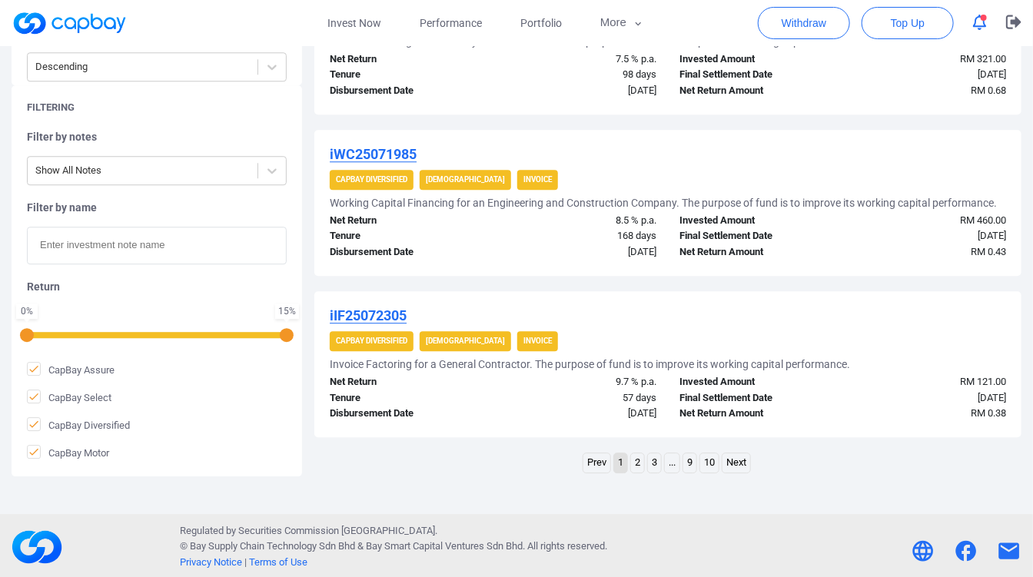
click at [639, 458] on link "2" at bounding box center [637, 462] width 13 height 19
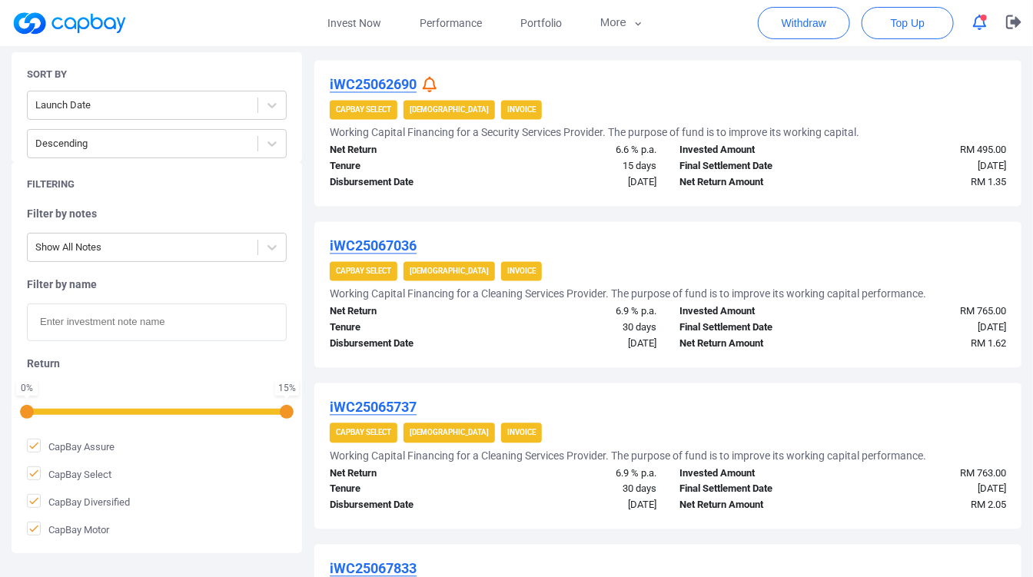
scroll to position [1496, 0]
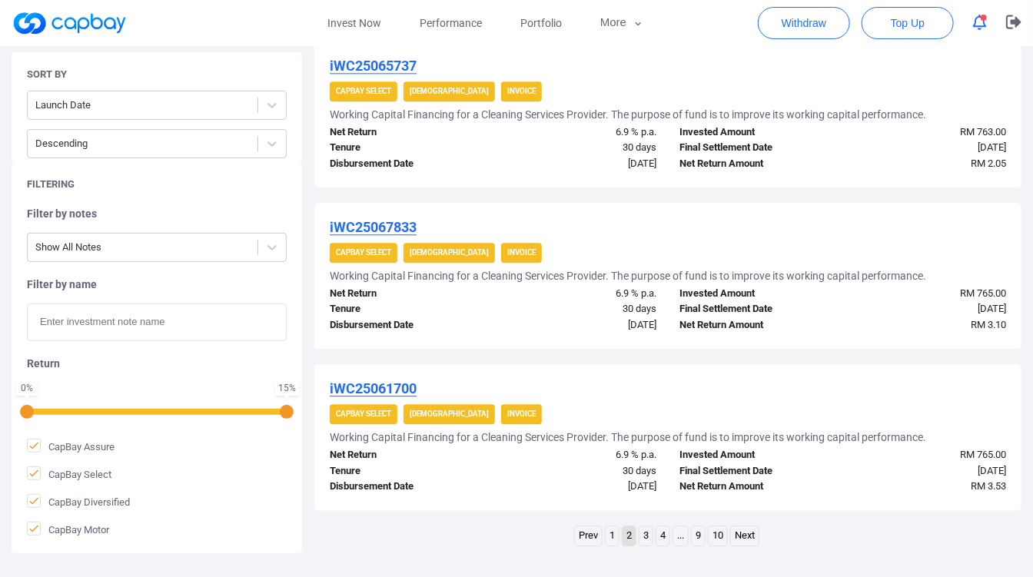
click at [643, 526] on link "3" at bounding box center [645, 535] width 13 height 19
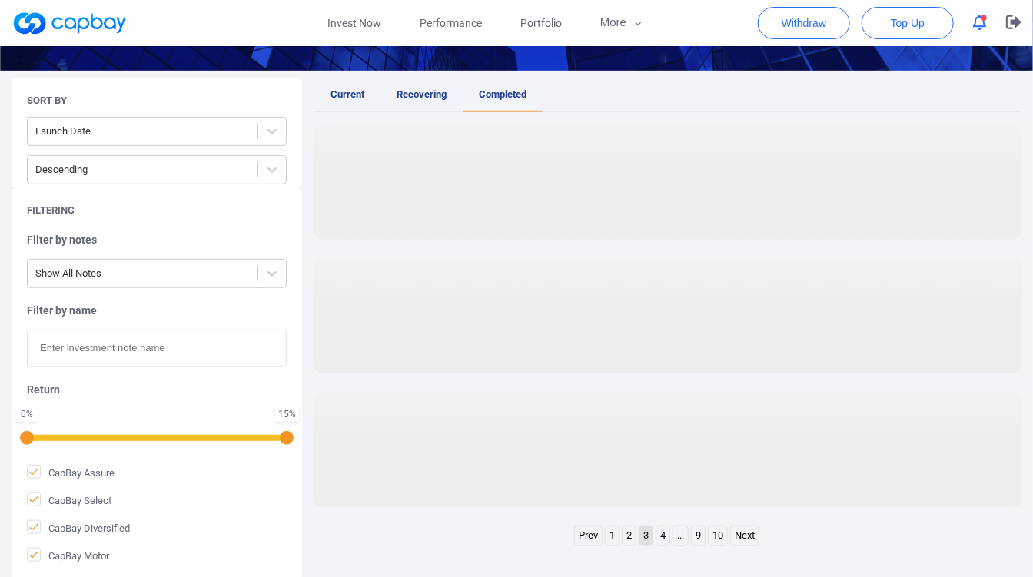
scroll to position [1540, 0]
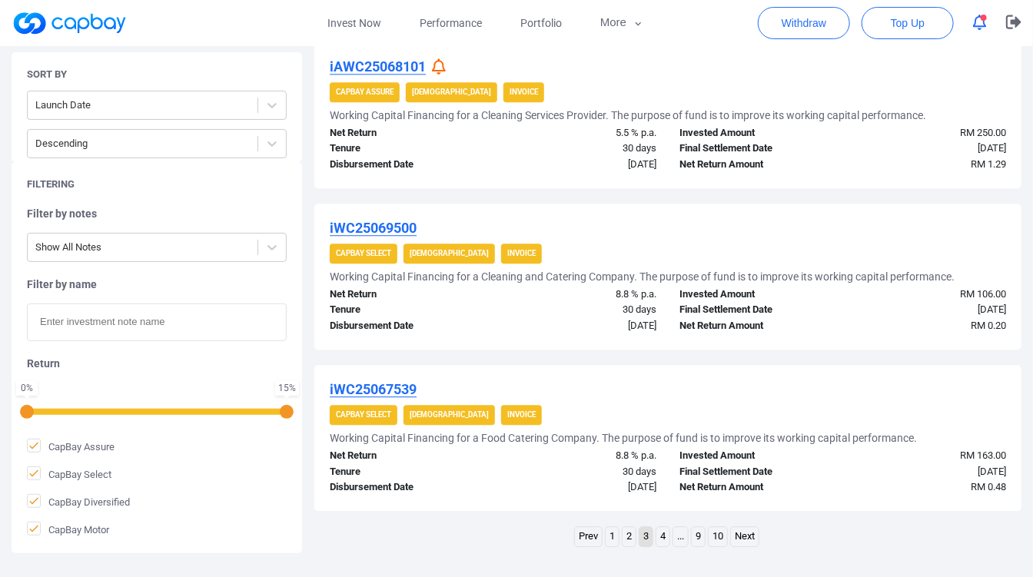
click at [662, 530] on link "4" at bounding box center [662, 536] width 13 height 19
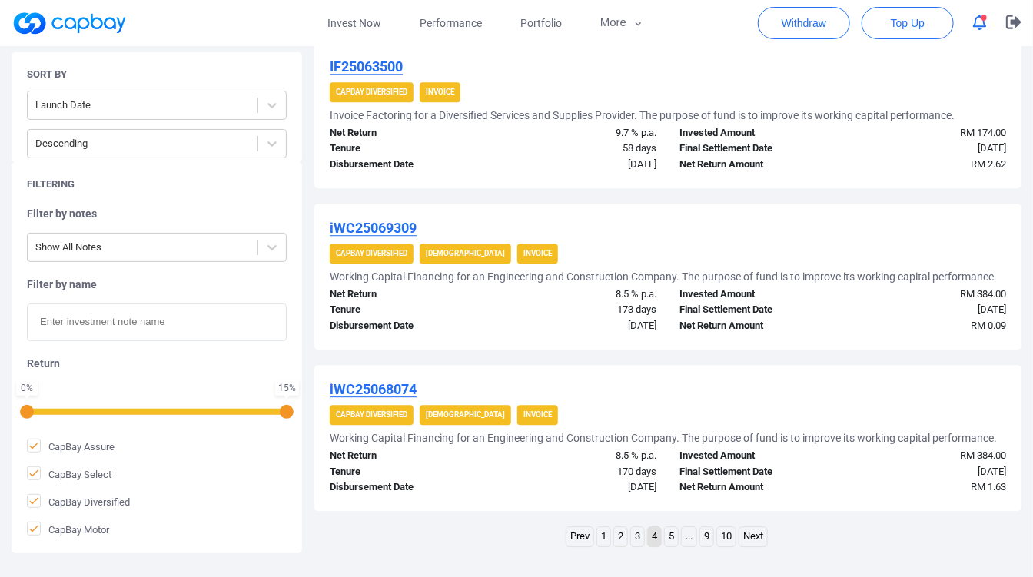
click at [394, 221] on u "iWC25069309" at bounding box center [373, 228] width 87 height 16
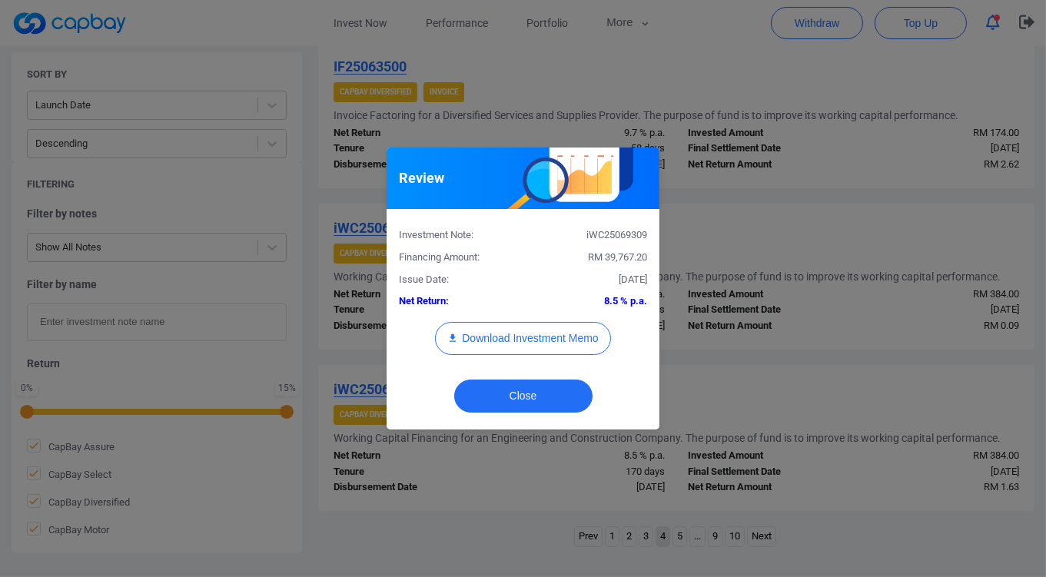
click at [693, 261] on div "Review Investment Note: iWC25069309 Financing Amount: RM 39,767.20 Issue Date: …" at bounding box center [523, 288] width 1046 height 577
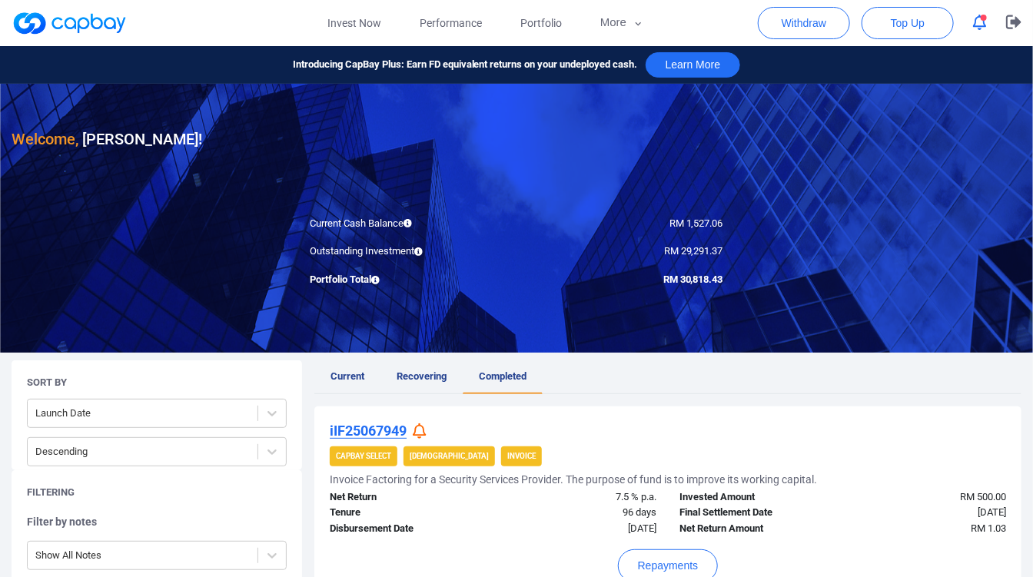
scroll to position [0, 0]
click at [120, 31] on link at bounding box center [69, 23] width 115 height 25
